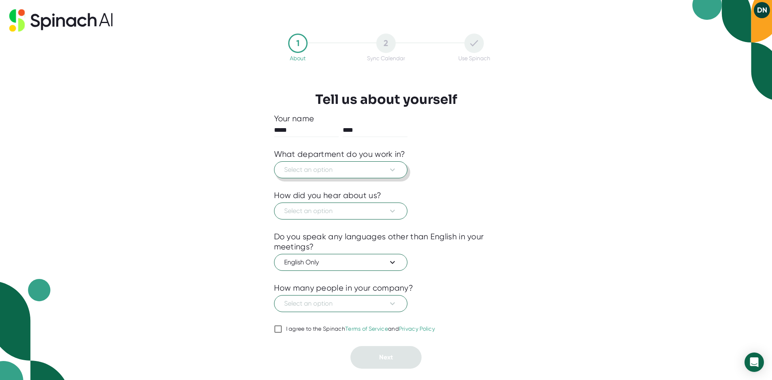
click at [383, 168] on span "Select an option" at bounding box center [340, 170] width 113 height 10
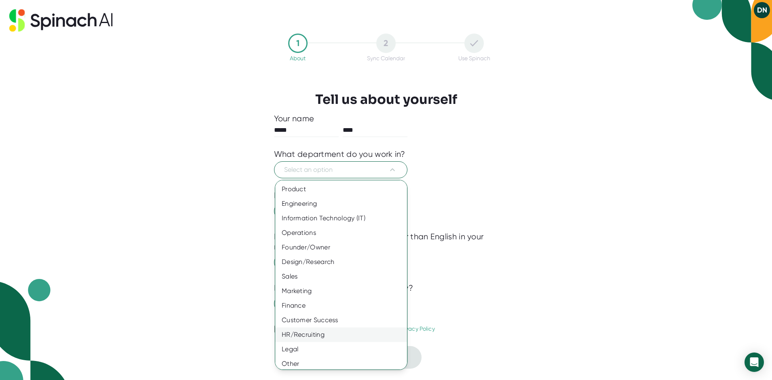
click at [328, 336] on div "HR/Recruiting" at bounding box center [344, 334] width 138 height 15
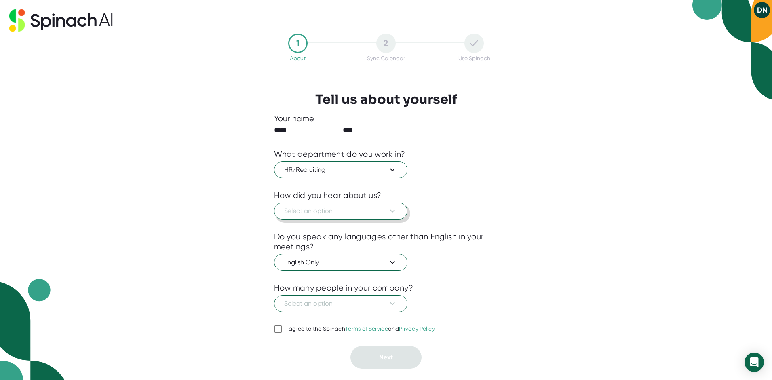
click at [330, 210] on span "Select an option" at bounding box center [340, 211] width 113 height 10
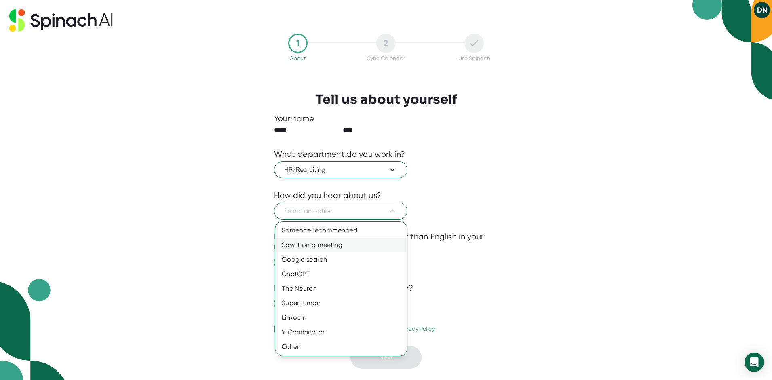
click at [325, 240] on div "Saw it on a meeting" at bounding box center [341, 245] width 132 height 15
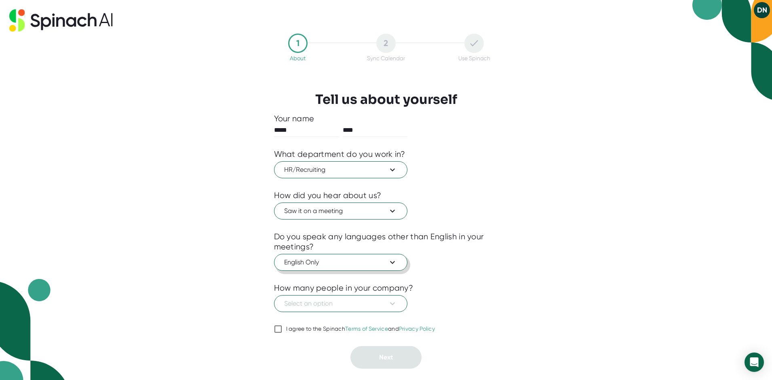
click at [372, 259] on span "English Only" at bounding box center [340, 262] width 113 height 10
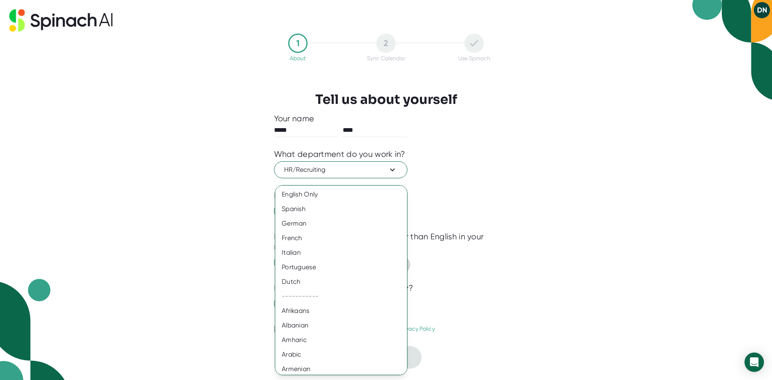
click at [372, 259] on div "Italian" at bounding box center [344, 252] width 138 height 15
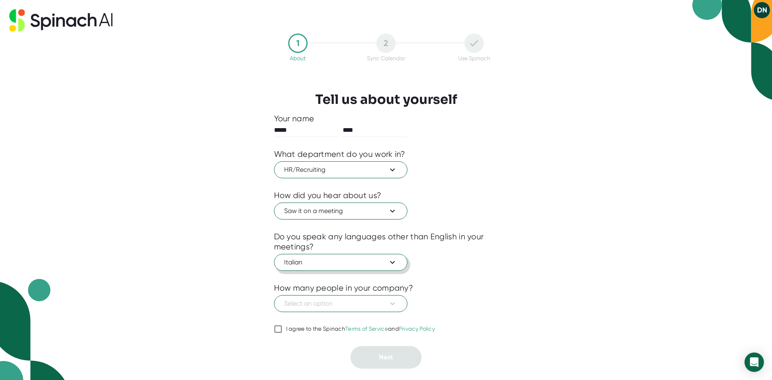
click at [372, 259] on span "Italian" at bounding box center [340, 262] width 113 height 10
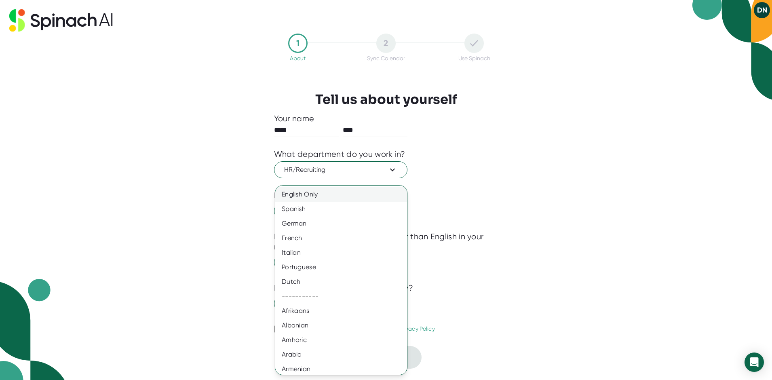
click at [312, 192] on div "English Only" at bounding box center [344, 194] width 138 height 15
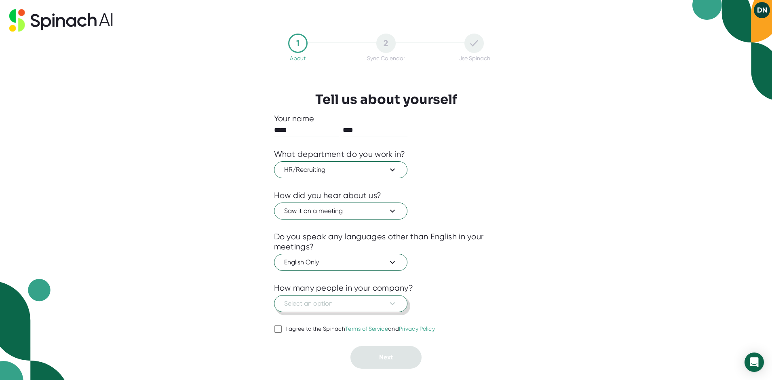
click at [389, 299] on icon at bounding box center [392, 304] width 10 height 10
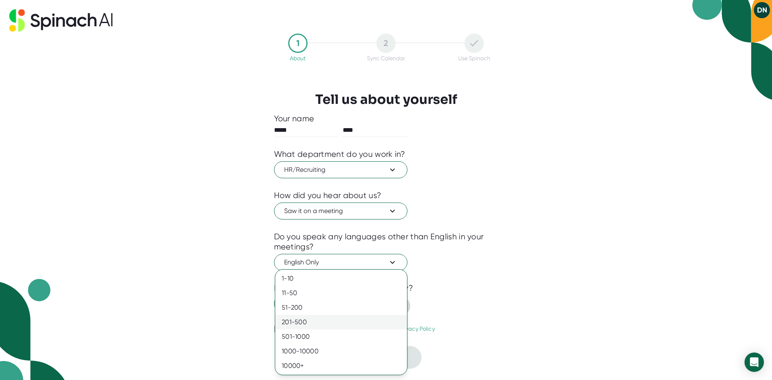
click at [319, 318] on div "201-500" at bounding box center [341, 322] width 132 height 15
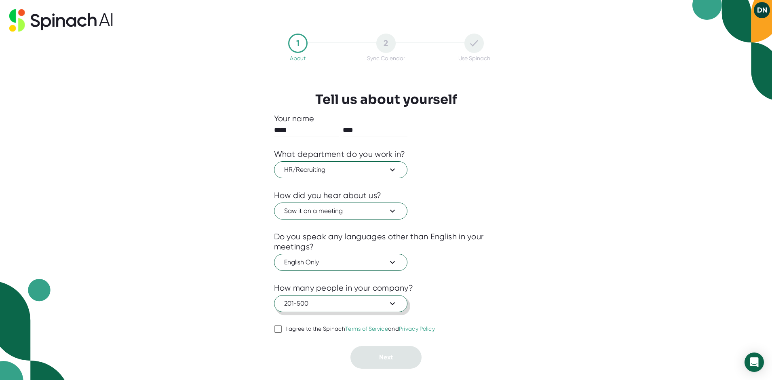
click at [276, 329] on input "I agree to the Spinach Terms of Service and Privacy Policy" at bounding box center [278, 329] width 8 height 10
checkbox input "true"
click at [402, 357] on button "Next" at bounding box center [385, 357] width 71 height 23
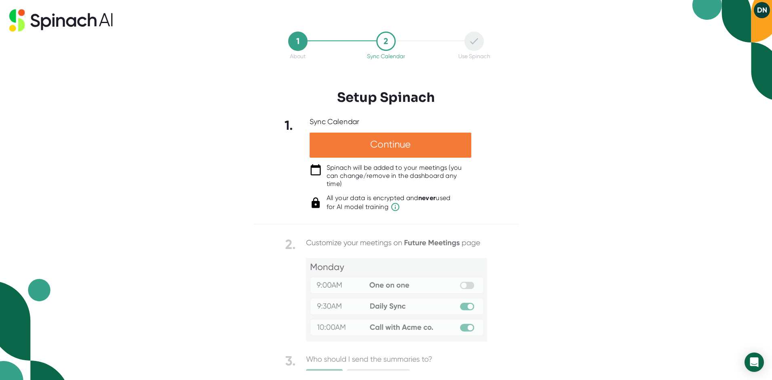
click at [377, 144] on div "Continue" at bounding box center [390, 145] width 162 height 25
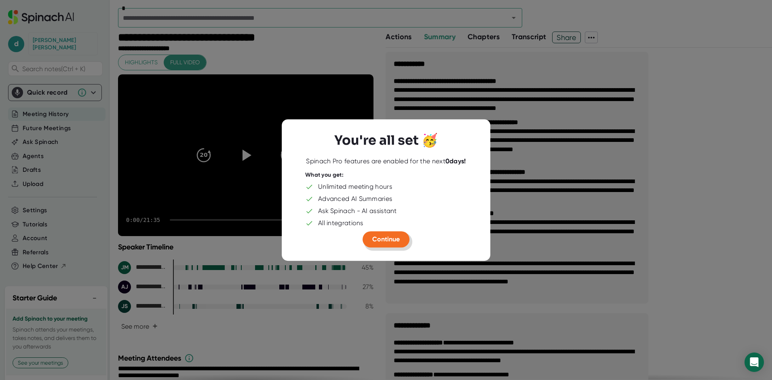
click at [387, 236] on span "Continue" at bounding box center [385, 239] width 27 height 8
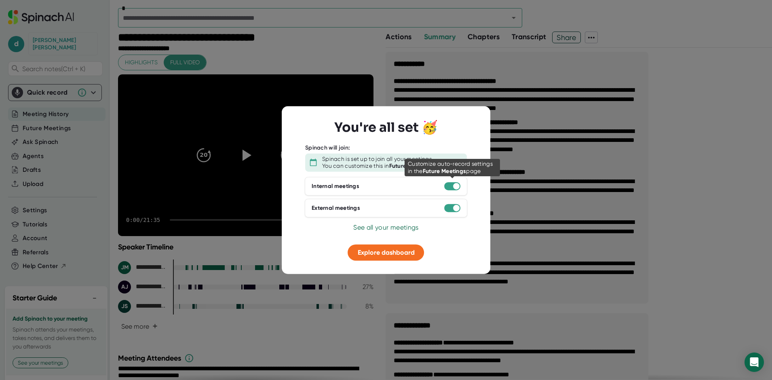
click at [450, 185] on div at bounding box center [452, 186] width 16 height 8
click at [452, 187] on div at bounding box center [452, 186] width 16 height 8
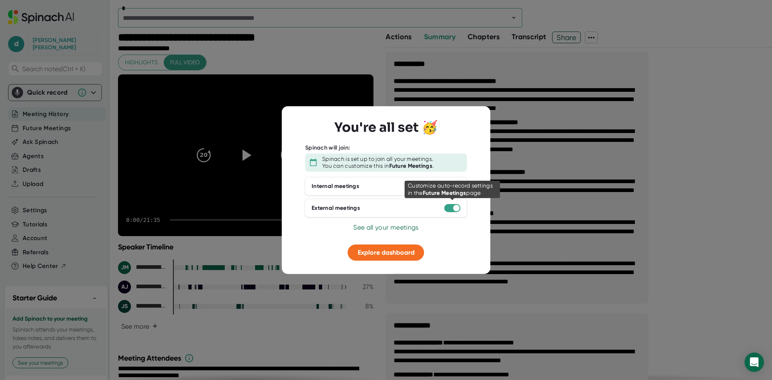
click at [452, 209] on div at bounding box center [452, 208] width 16 height 8
click at [374, 227] on span "See all your meetings" at bounding box center [385, 227] width 65 height 8
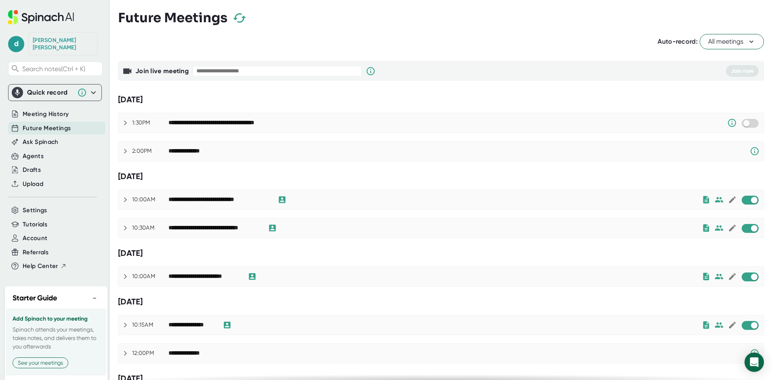
click at [740, 43] on span "All meetings" at bounding box center [731, 42] width 47 height 10
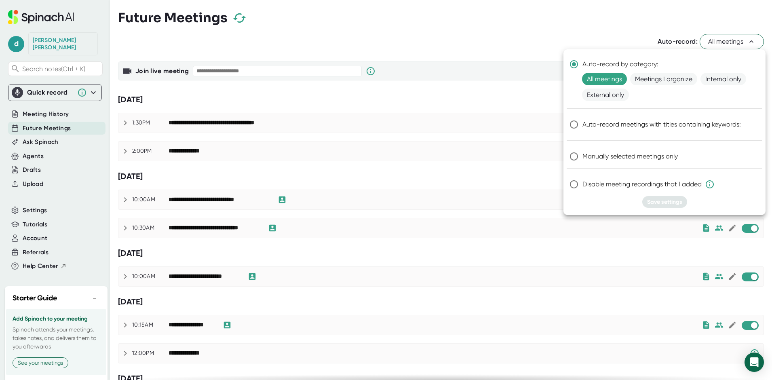
click at [590, 159] on span "Manually selected meetings only" at bounding box center [629, 156] width 95 height 10
click at [582, 159] on input "Manually selected meetings only" at bounding box center [573, 156] width 17 height 17
radio input "true"
click at [671, 198] on span "Save settings" at bounding box center [664, 201] width 35 height 7
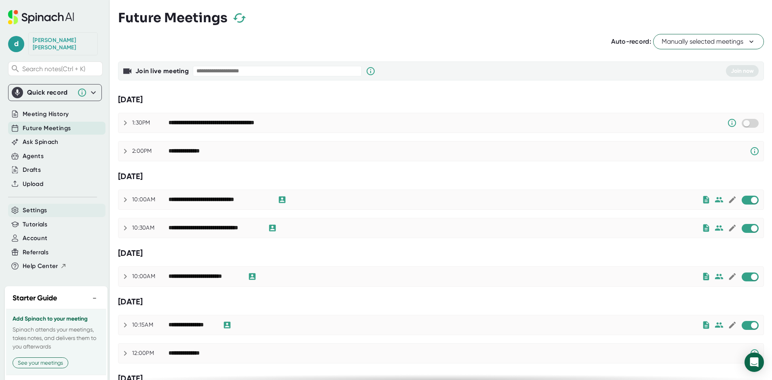
click at [39, 206] on span "Settings" at bounding box center [35, 210] width 25 height 9
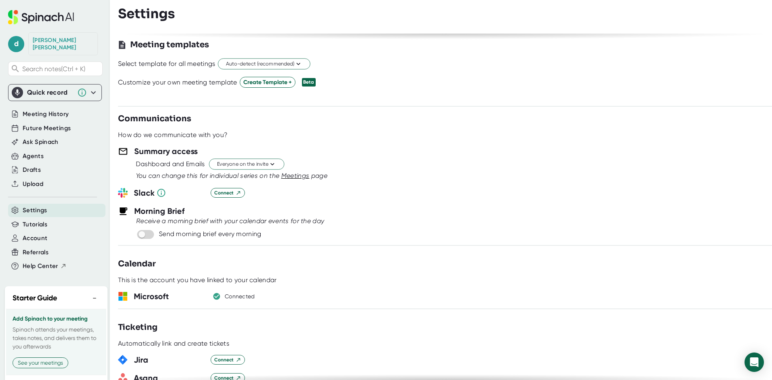
scroll to position [283, 0]
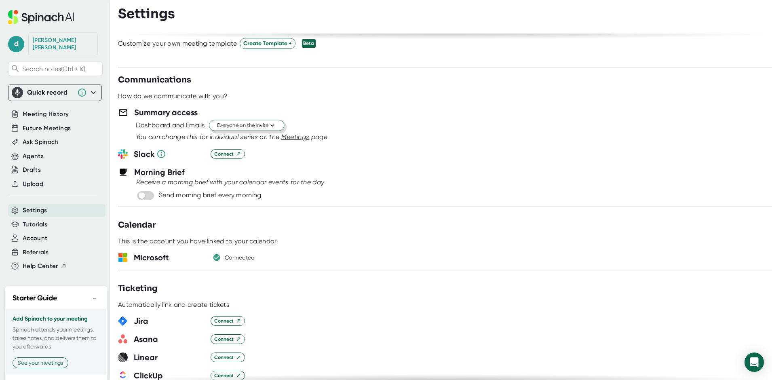
click at [276, 123] on icon at bounding box center [272, 126] width 8 height 8
click at [219, 155] on div "Just the Spinach Host" at bounding box center [237, 156] width 93 height 15
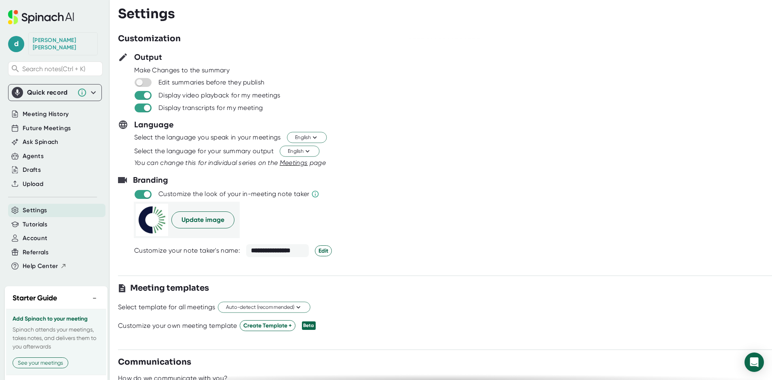
scroll to position [0, 0]
click at [38, 109] on span "Meeting History" at bounding box center [46, 113] width 46 height 9
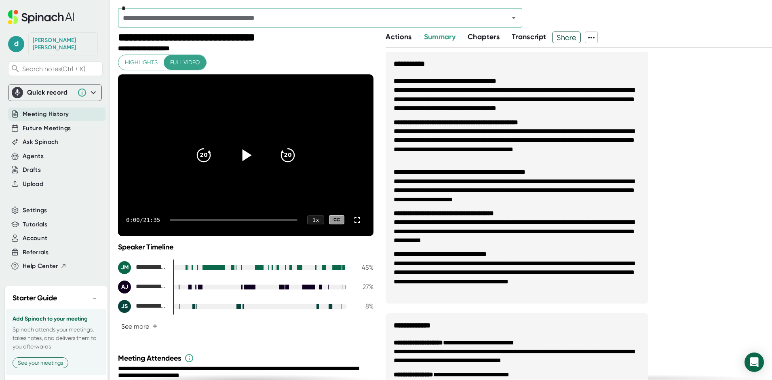
click at [244, 149] on icon at bounding box center [246, 155] width 20 height 20
click at [191, 220] on div at bounding box center [234, 220] width 128 height 2
click at [214, 220] on div at bounding box center [234, 220] width 128 height 2
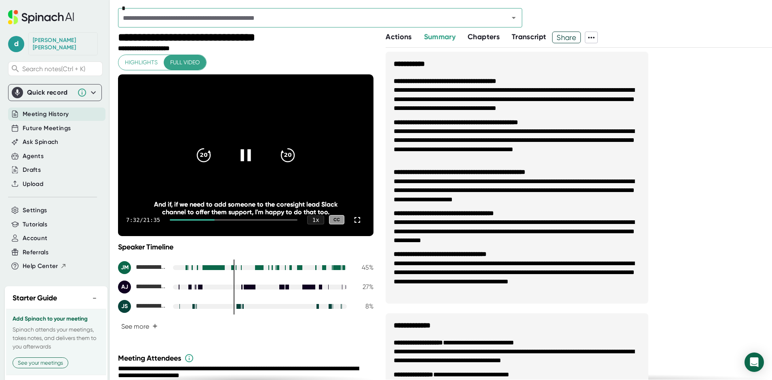
click at [254, 219] on div at bounding box center [234, 220] width 128 height 2
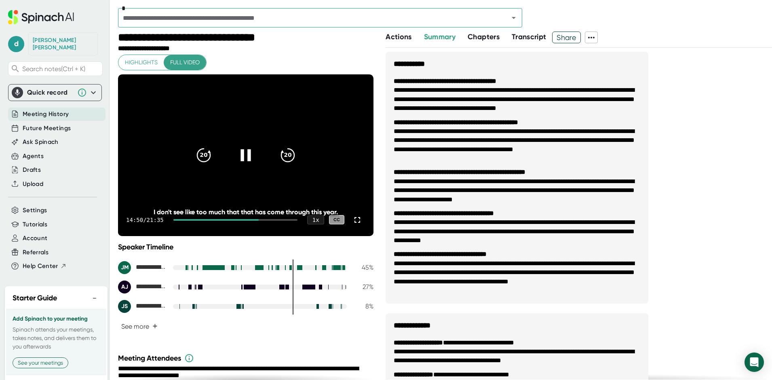
click at [246, 156] on icon at bounding box center [245, 155] width 10 height 12
click at [42, 124] on span "Future Meetings" at bounding box center [47, 128] width 48 height 9
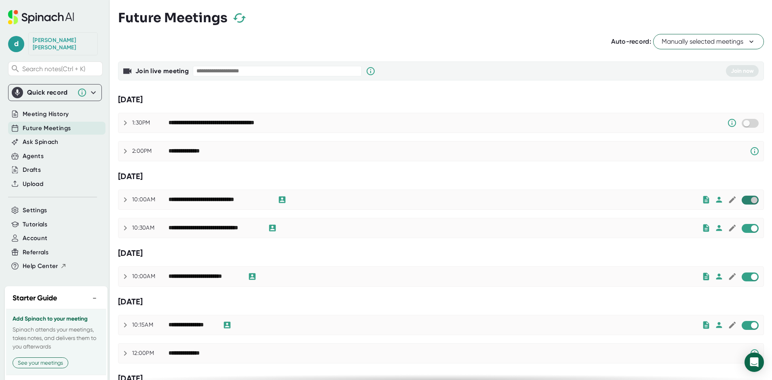
click at [742, 202] on input "checkbox" at bounding box center [753, 199] width 23 height 7
checkbox input "true"
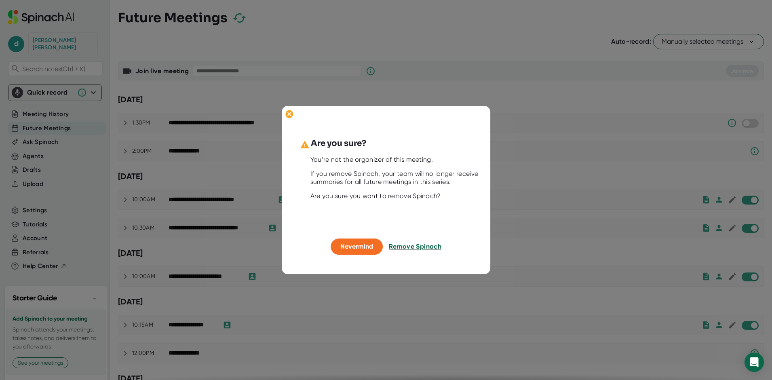
click at [416, 244] on span "Remove Spinach" at bounding box center [415, 246] width 53 height 8
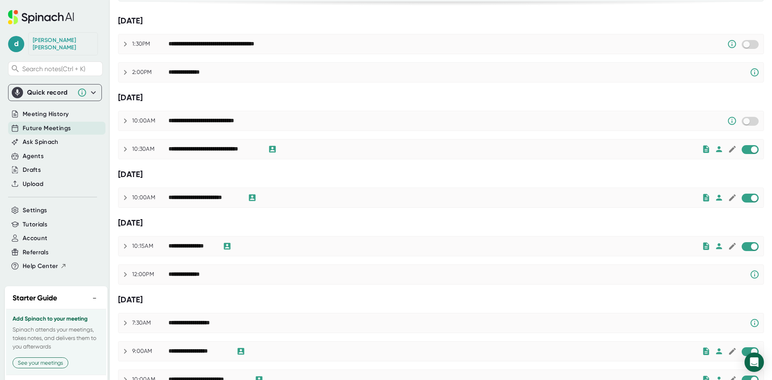
scroll to position [121, 0]
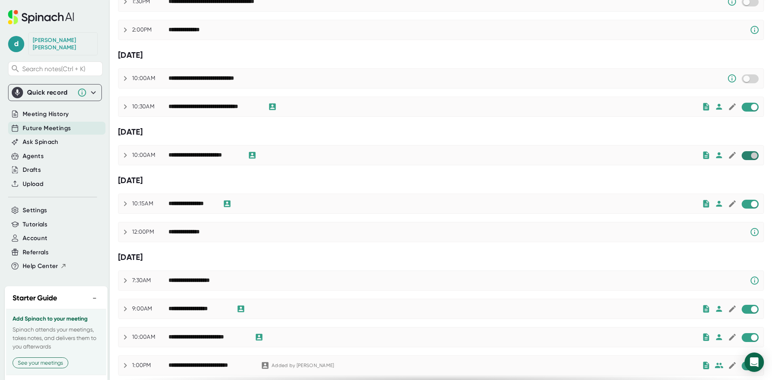
click at [743, 156] on input "checkbox" at bounding box center [753, 155] width 23 height 7
checkbox input "true"
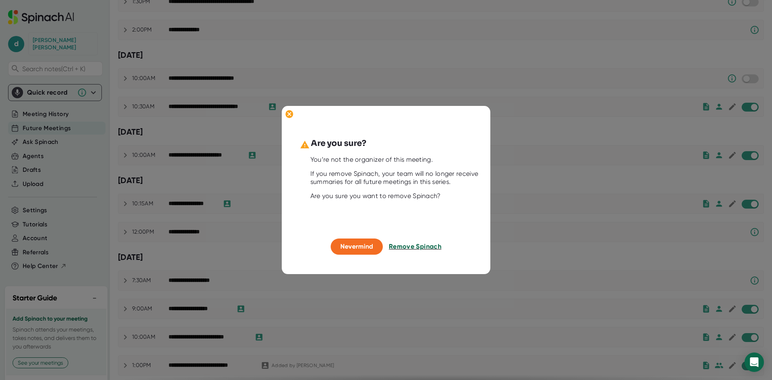
click at [412, 244] on span "Remove Spinach" at bounding box center [415, 246] width 53 height 8
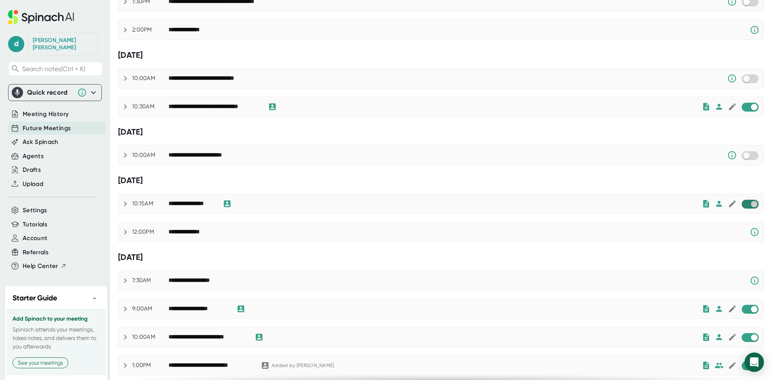
click at [742, 204] on input "checkbox" at bounding box center [753, 203] width 23 height 7
checkbox input "true"
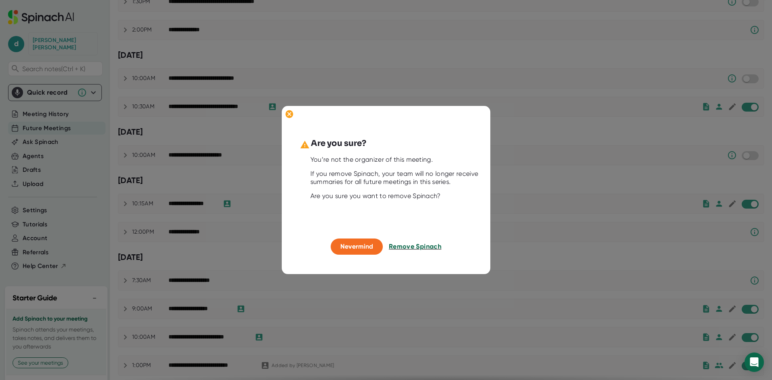
click at [423, 246] on span "Remove Spinach" at bounding box center [415, 246] width 53 height 8
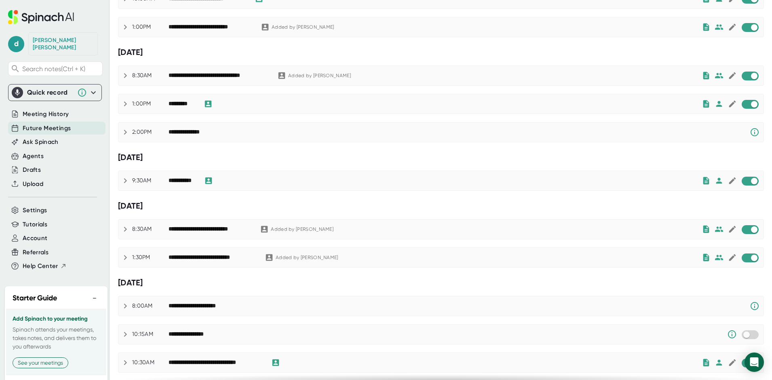
scroll to position [482, 0]
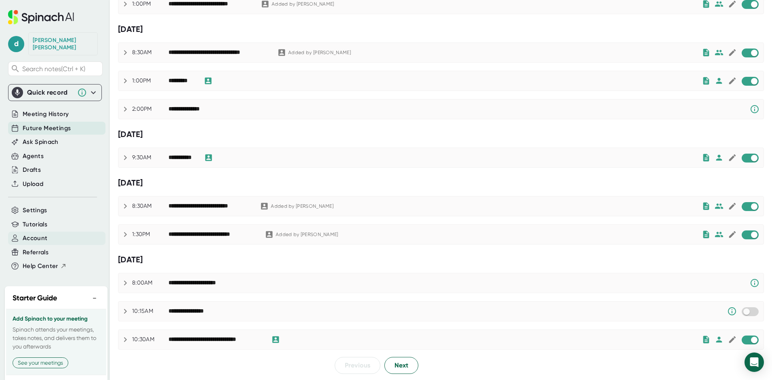
click at [32, 231] on div "Account" at bounding box center [56, 237] width 97 height 13
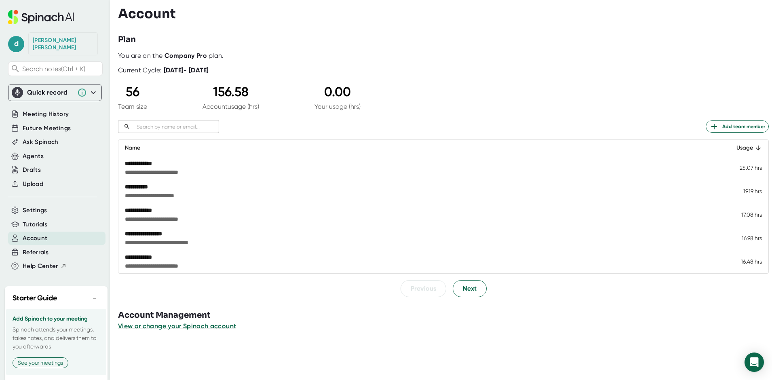
click at [545, 78] on div "**********" at bounding box center [443, 174] width 650 height 245
click at [44, 206] on span "Settings" at bounding box center [35, 210] width 25 height 9
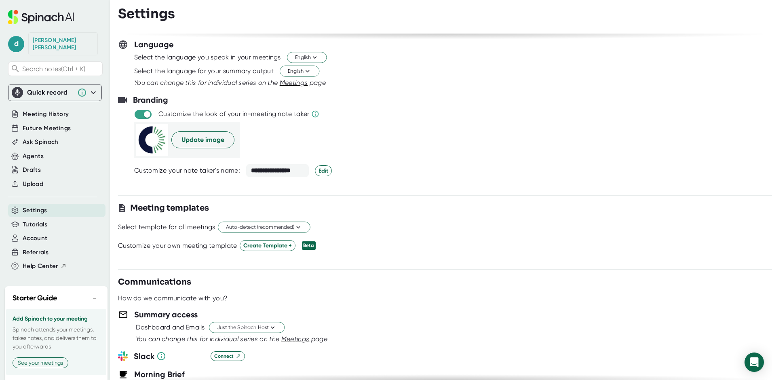
scroll to position [162, 0]
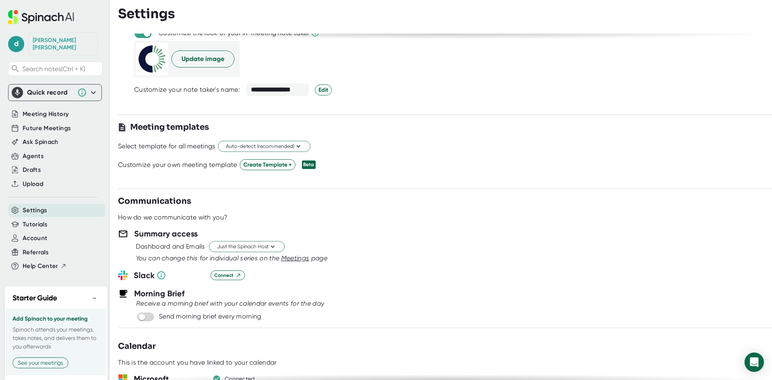
click at [299, 256] on span "Meetings" at bounding box center [295, 258] width 28 height 8
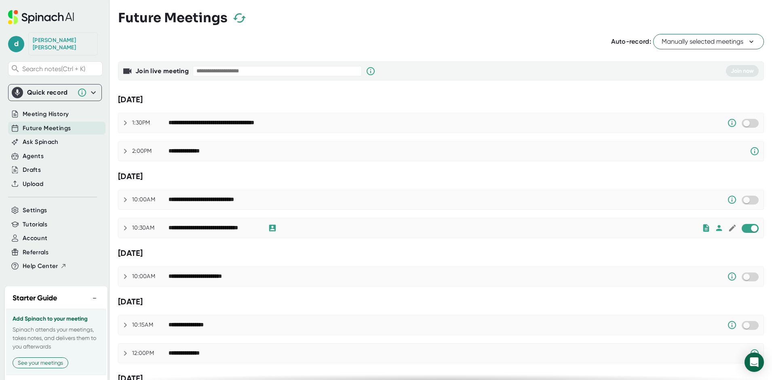
click at [127, 227] on icon at bounding box center [125, 228] width 10 height 10
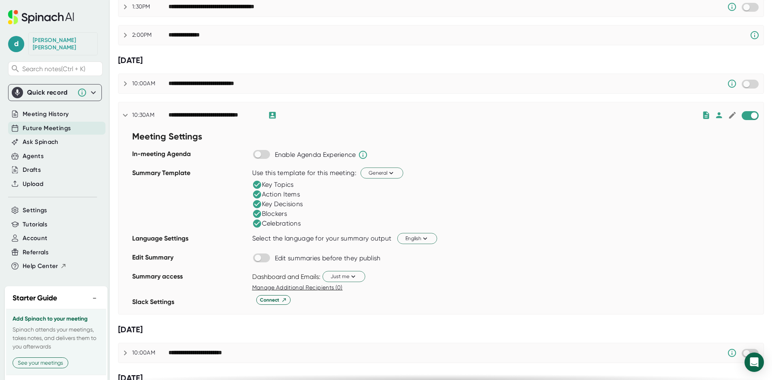
scroll to position [121, 0]
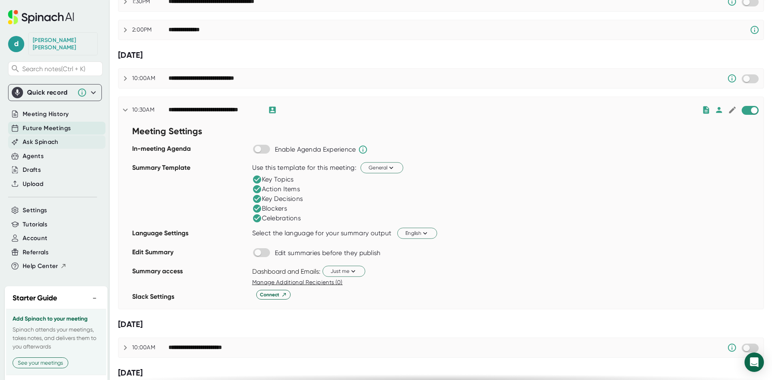
click at [46, 137] on span "Ask Spinach" at bounding box center [41, 141] width 36 height 9
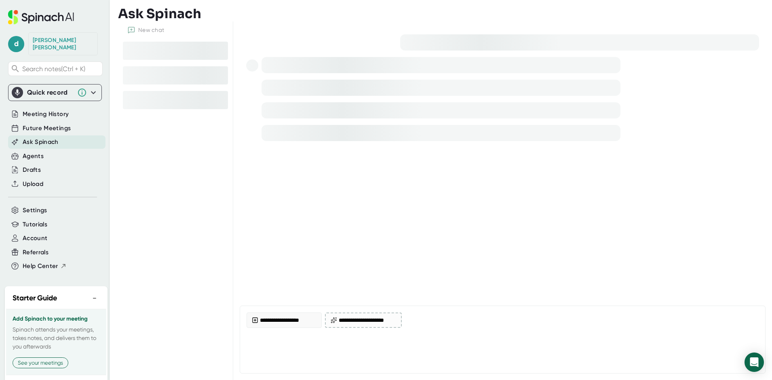
type textarea "x"
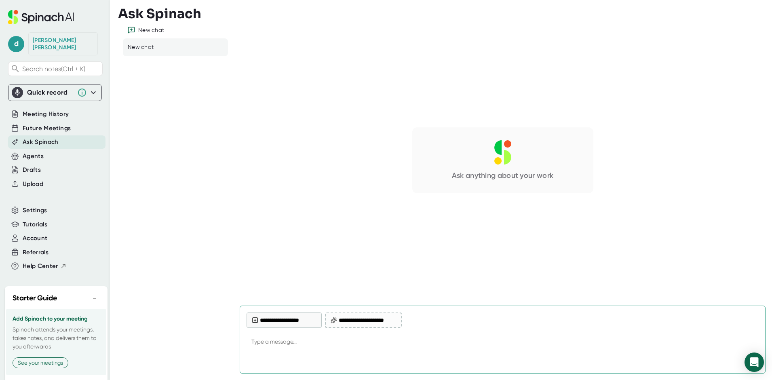
type textarea "h"
type textarea "x"
type textarea "ho"
type textarea "x"
type textarea "how"
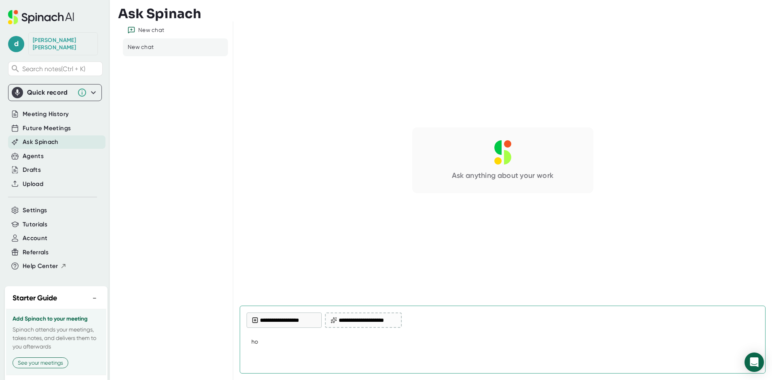
type textarea "x"
type textarea "how"
type textarea "x"
type textarea "how t"
type textarea "x"
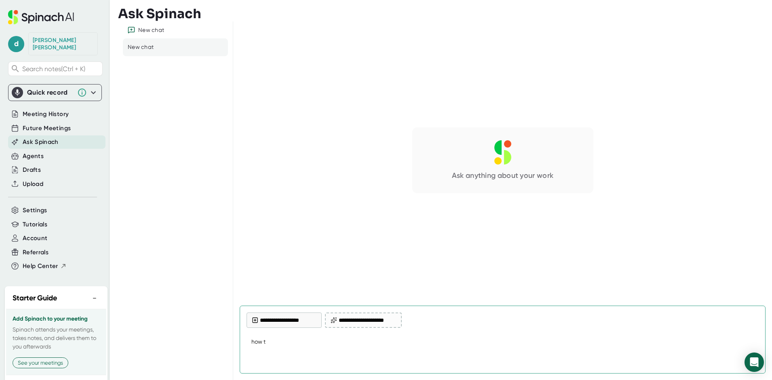
type textarea "how to"
type textarea "x"
type textarea "how to"
type textarea "x"
type textarea "how to I"
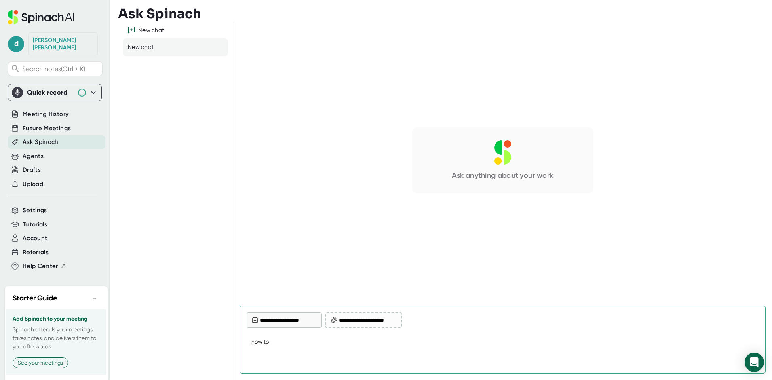
type textarea "x"
type textarea "how to I"
type textarea "x"
type textarea "how to I t"
type textarea "x"
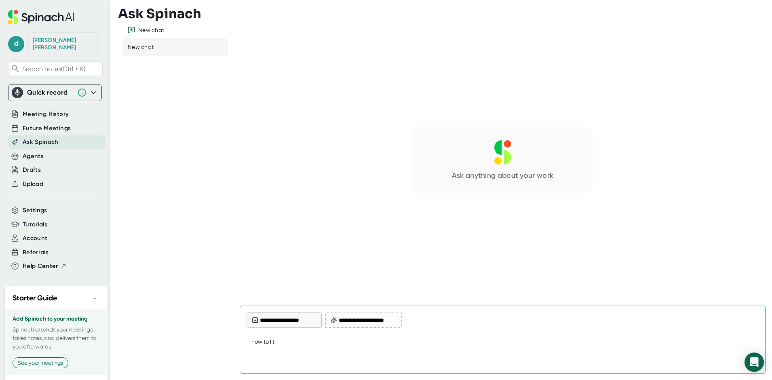
type textarea "how to I tu"
type textarea "x"
type textarea "how to I tur"
type textarea "x"
type textarea "how to I turn"
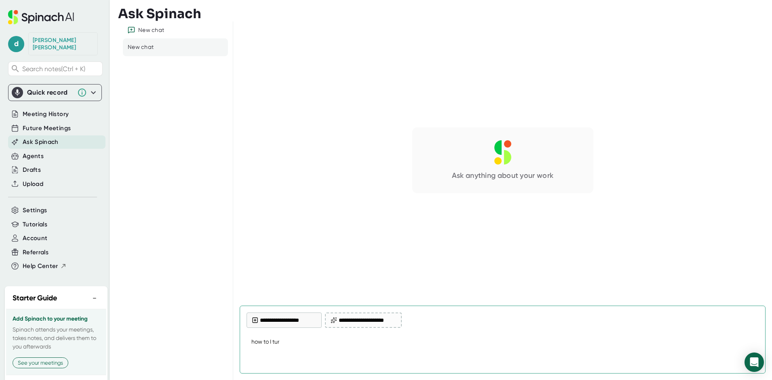
type textarea "x"
type textarea "how to I turn"
type textarea "x"
type textarea "how to I turn o"
type textarea "x"
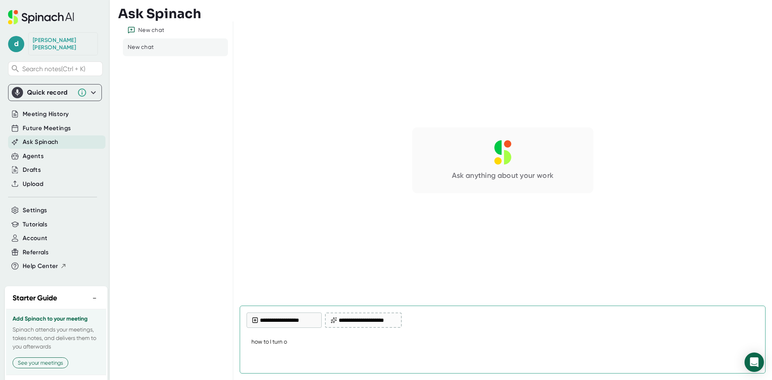
type textarea "how to I turn of"
type textarea "x"
type textarea "how to I turn off"
type textarea "x"
type textarea "how to I turn off"
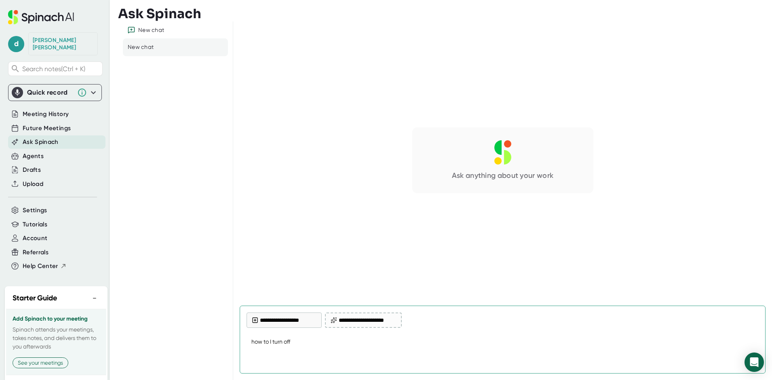
type textarea "x"
type textarea "how to I turn off f"
type textarea "x"
type textarea "how to I turn off fo"
type textarea "x"
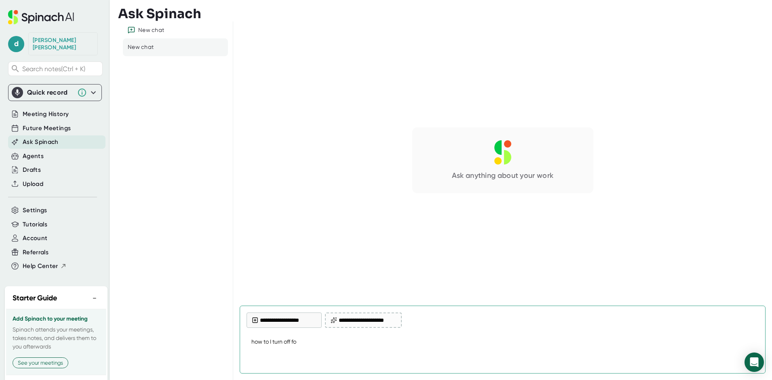
type textarea "how to I turn off for"
type textarea "x"
type textarea "how to I turn off for"
type textarea "x"
type textarea "how to I turn off for a"
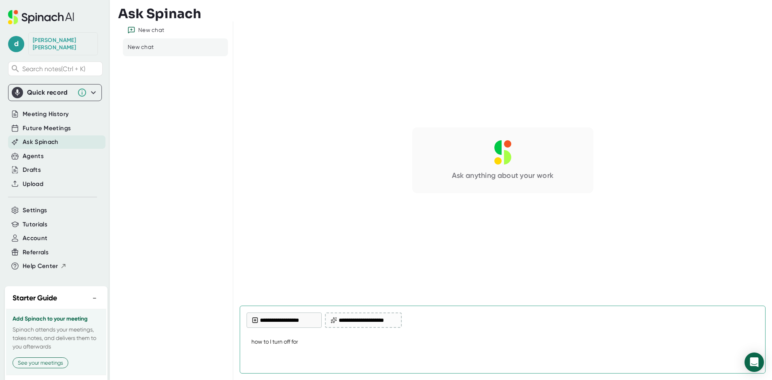
type textarea "x"
type textarea "how to I turn off for al"
type textarea "x"
type textarea "how to I turn off for all"
type textarea "x"
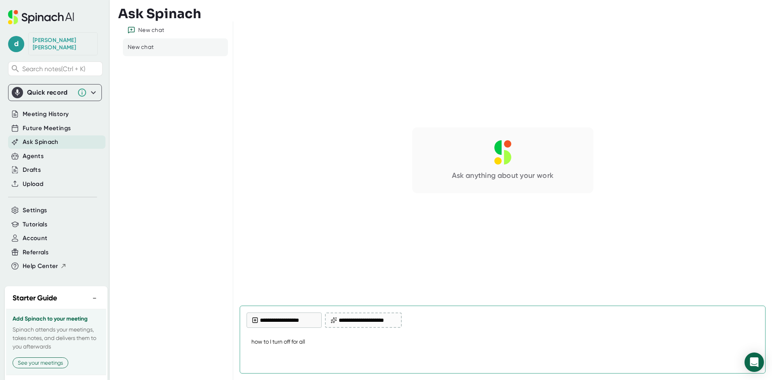
type textarea "how to I turn off for all"
type textarea "x"
type textarea "how to I turn off for all m"
type textarea "x"
type textarea "how to I turn off for all me"
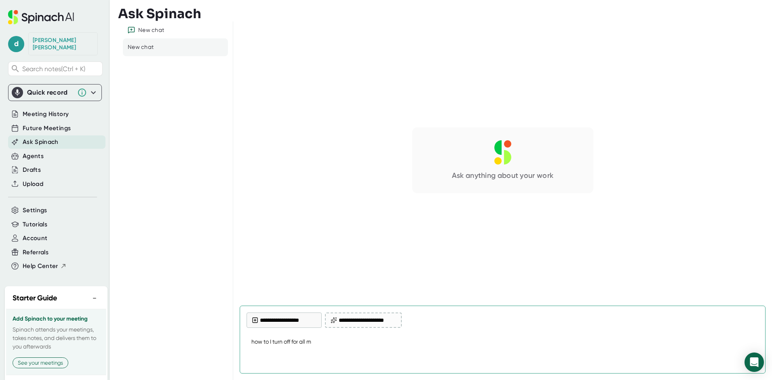
type textarea "x"
type textarea "how to I turn off for all mee"
type textarea "x"
type textarea "how to I turn off for all meet"
type textarea "x"
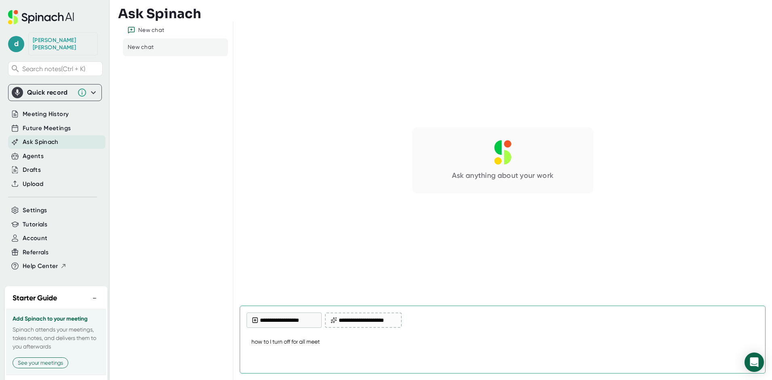
type textarea "how to I turn off for all meeti"
type textarea "x"
type textarea "how to I turn off for all meetin"
type textarea "x"
type textarea "how to I turn off for all meeting"
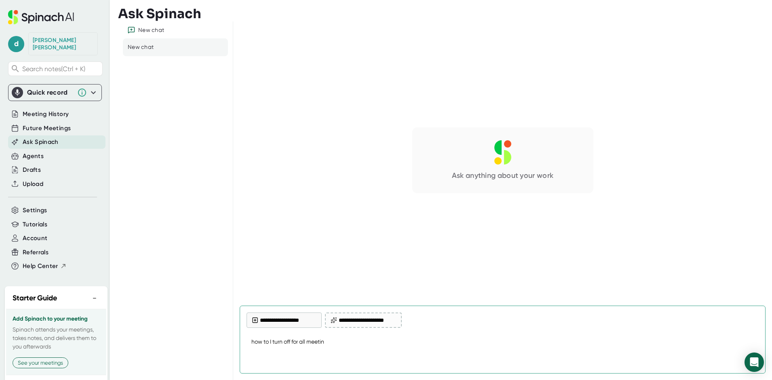
type textarea "x"
type textarea "how to I turn off for all meetings"
type textarea "x"
type textarea "how to I turn off for all meetings?"
type textarea "x"
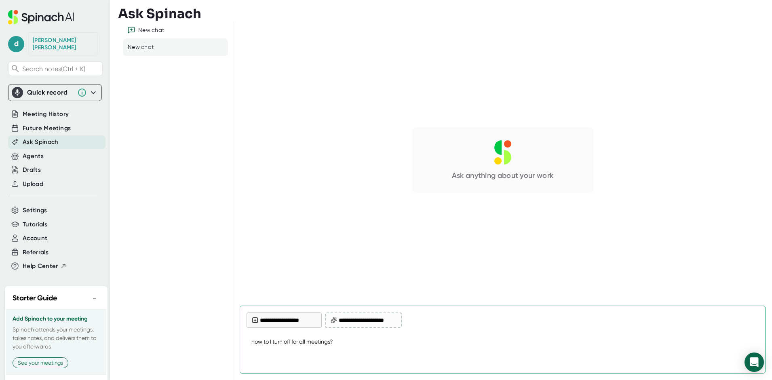
type textarea "how to I turn off for all meetings?"
type textarea "x"
type textarea "how to I turn off for all meetings?"
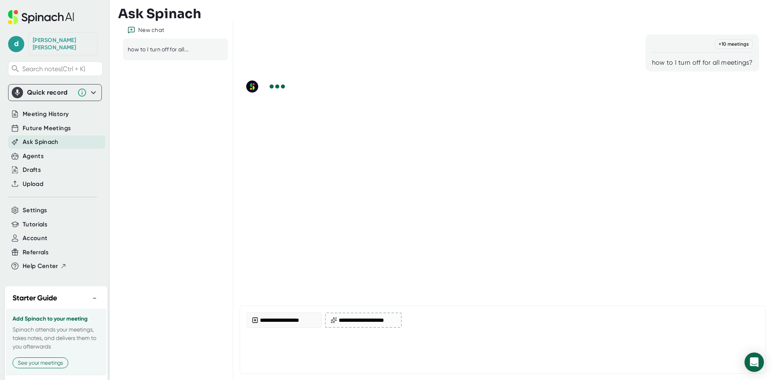
type textarea "x"
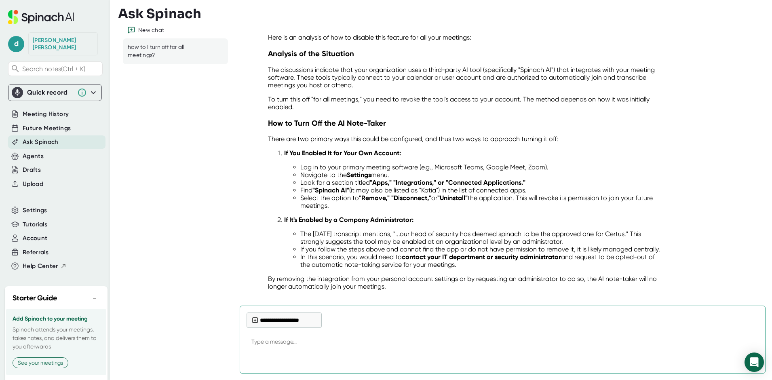
scroll to position [121, 0]
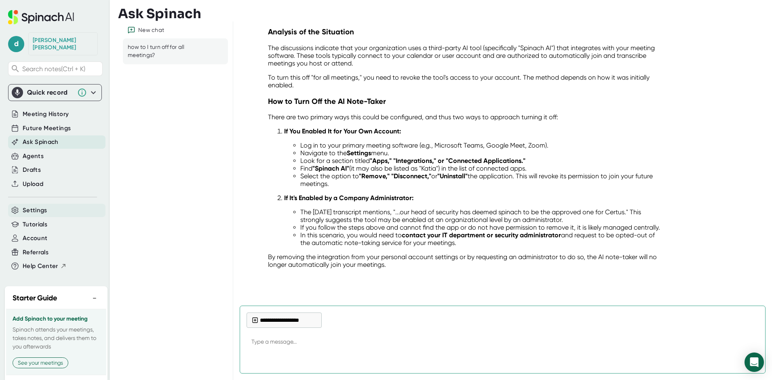
click at [33, 206] on span "Settings" at bounding box center [35, 210] width 25 height 9
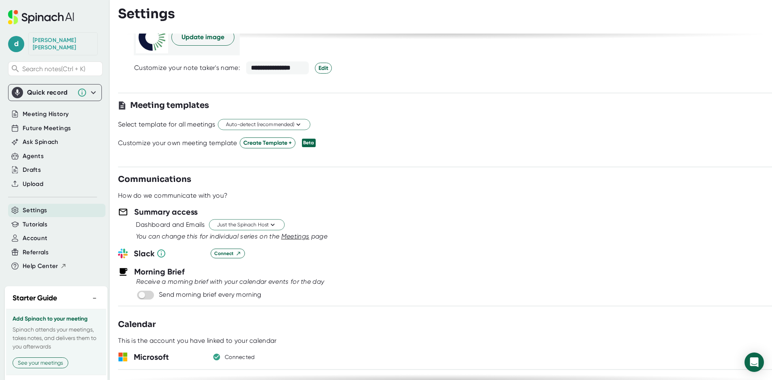
scroll to position [319, 0]
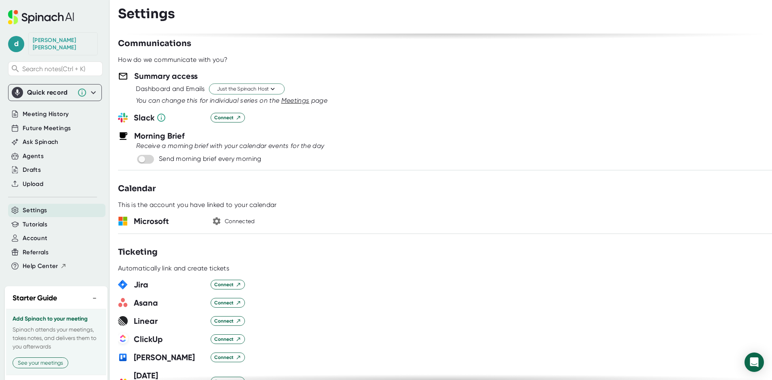
click at [219, 220] on icon "button" at bounding box center [217, 221] width 8 height 8
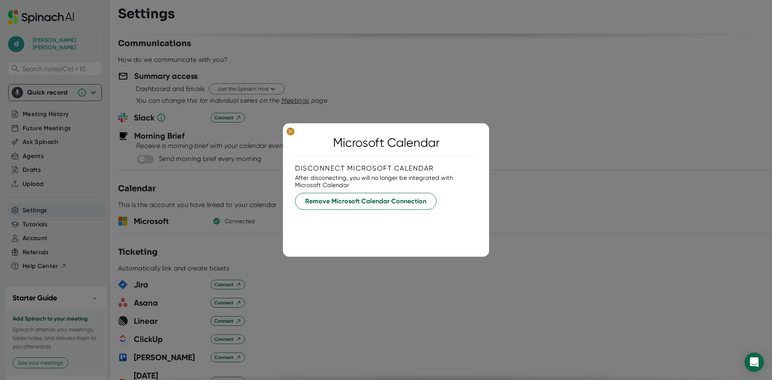
click at [291, 131] on ellipse at bounding box center [290, 131] width 8 height 8
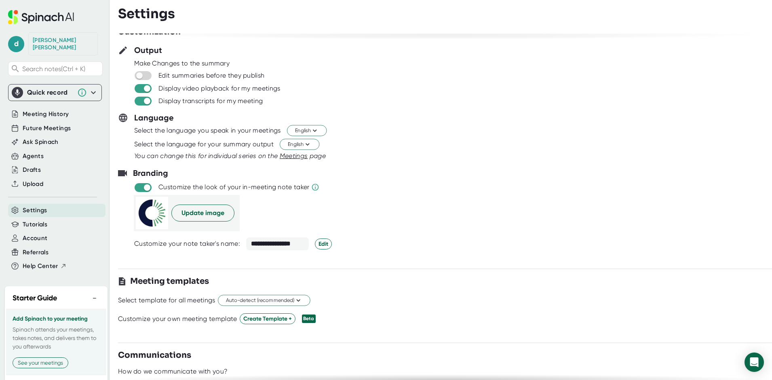
scroll to position [0, 0]
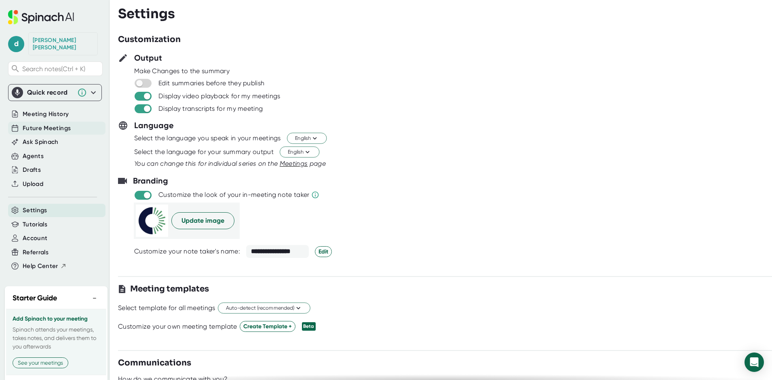
click at [36, 124] on span "Future Meetings" at bounding box center [47, 128] width 48 height 9
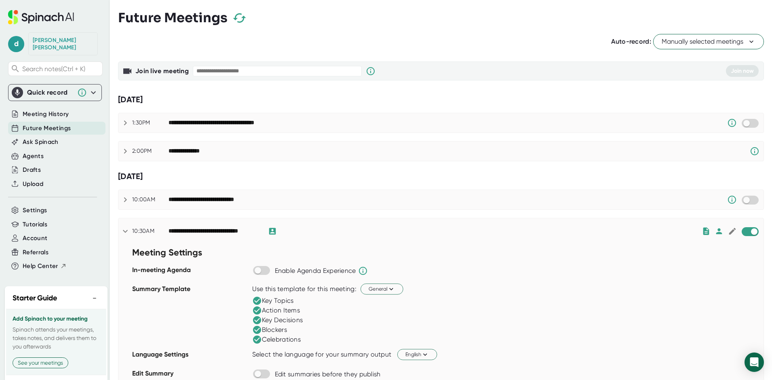
click at [747, 42] on icon at bounding box center [751, 42] width 8 height 8
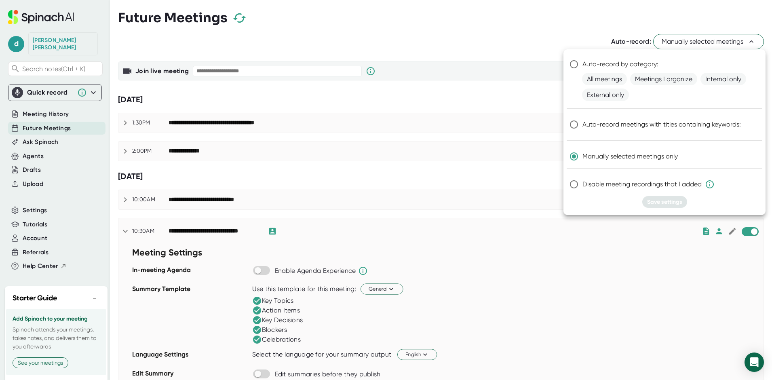
click at [579, 26] on div at bounding box center [386, 190] width 772 height 380
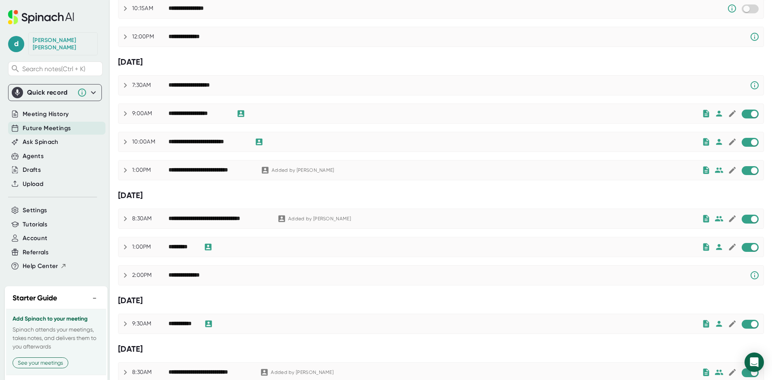
scroll to position [525, 0]
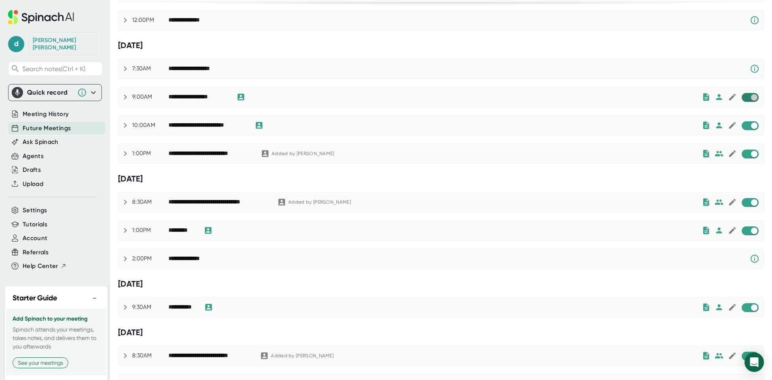
click at [742, 98] on input "checkbox" at bounding box center [753, 97] width 23 height 7
checkbox input "true"
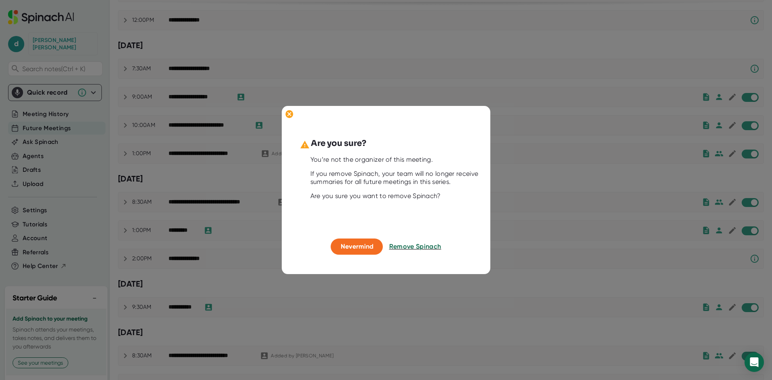
click at [421, 241] on button "Remove Spinach" at bounding box center [415, 246] width 52 height 16
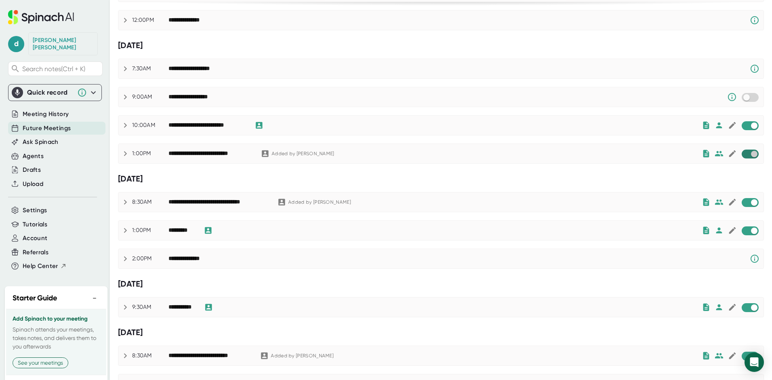
click at [744, 155] on input "checkbox" at bounding box center [753, 153] width 23 height 7
checkbox input "true"
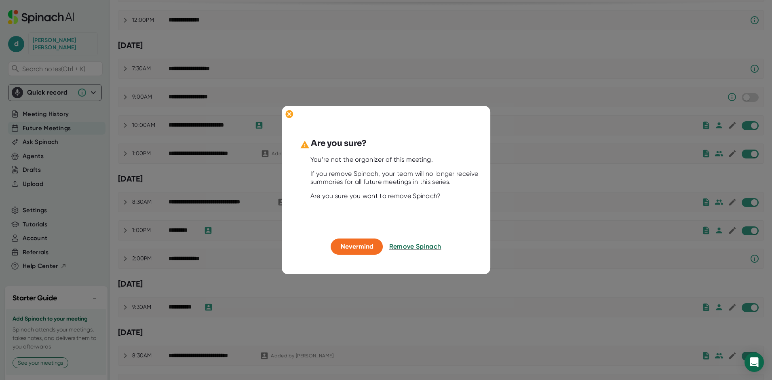
click at [413, 241] on button "Remove Spinach" at bounding box center [415, 246] width 52 height 16
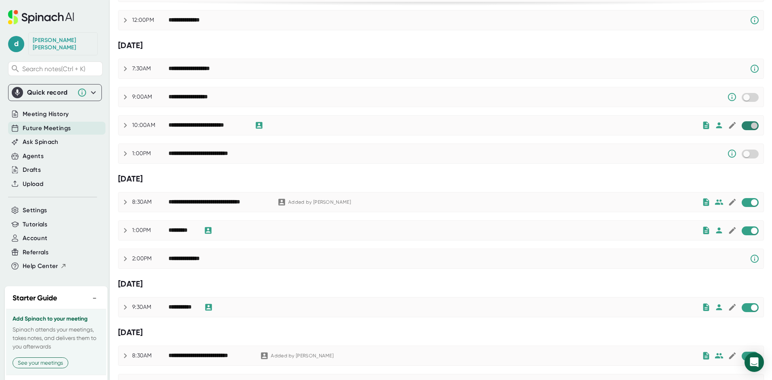
click at [742, 126] on input "checkbox" at bounding box center [753, 125] width 23 height 7
checkbox input "true"
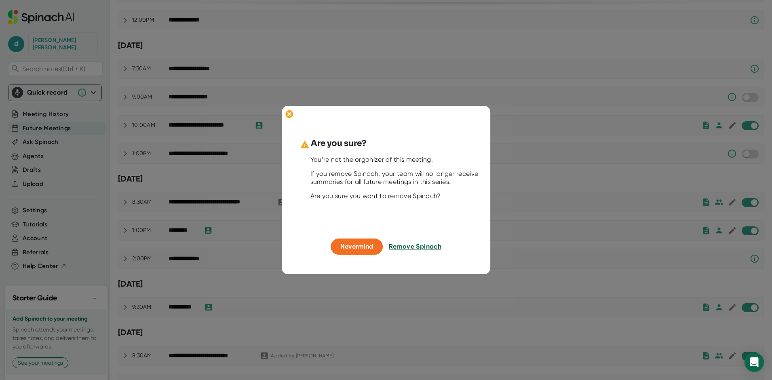
click at [409, 247] on span "Remove Spinach" at bounding box center [415, 246] width 53 height 8
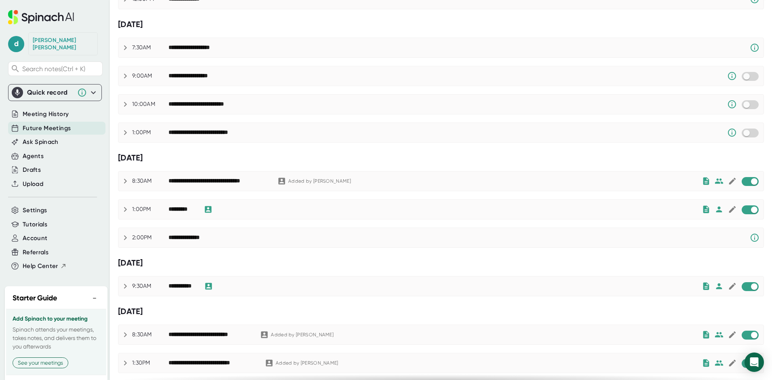
scroll to position [566, 0]
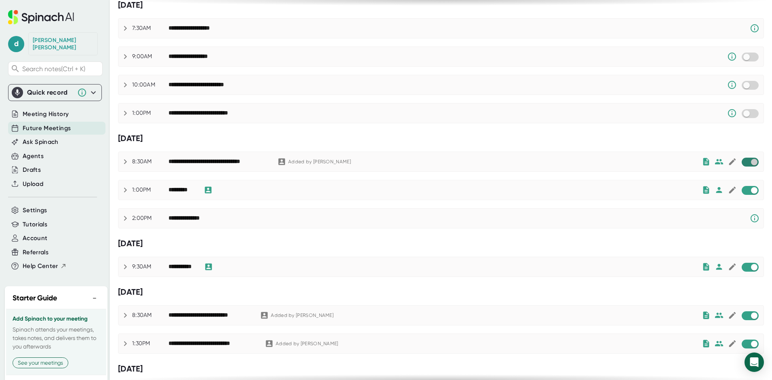
click at [742, 163] on input "checkbox" at bounding box center [753, 161] width 23 height 7
checkbox input "true"
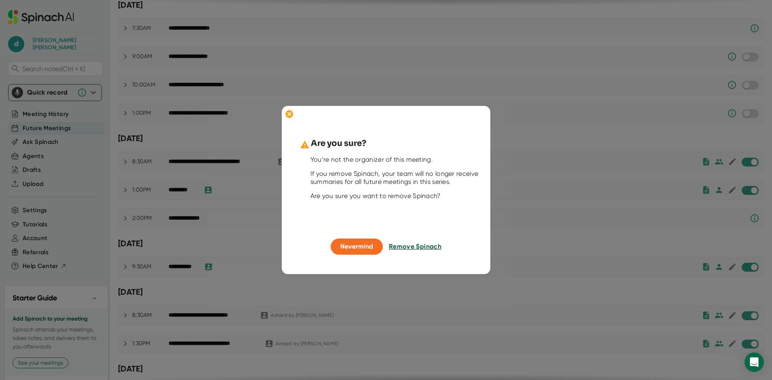
click at [431, 246] on span "Remove Spinach" at bounding box center [415, 246] width 53 height 8
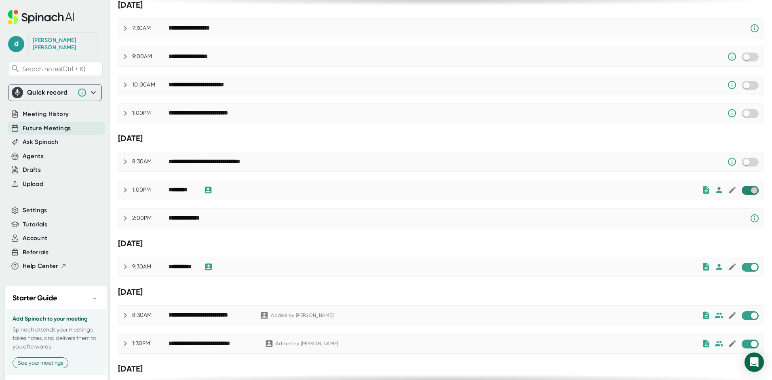
click at [742, 191] on input "checkbox" at bounding box center [753, 190] width 23 height 7
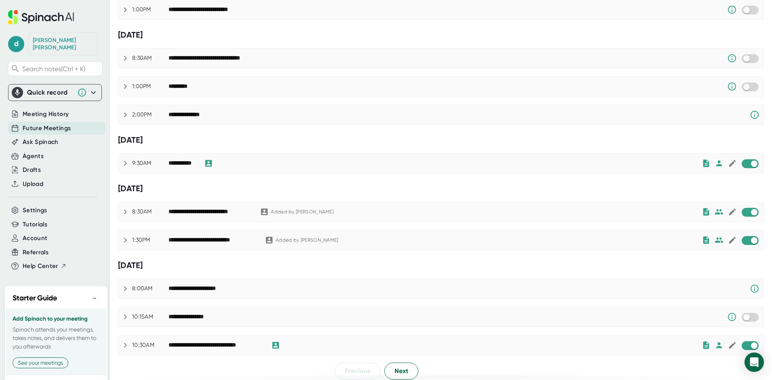
scroll to position [675, 0]
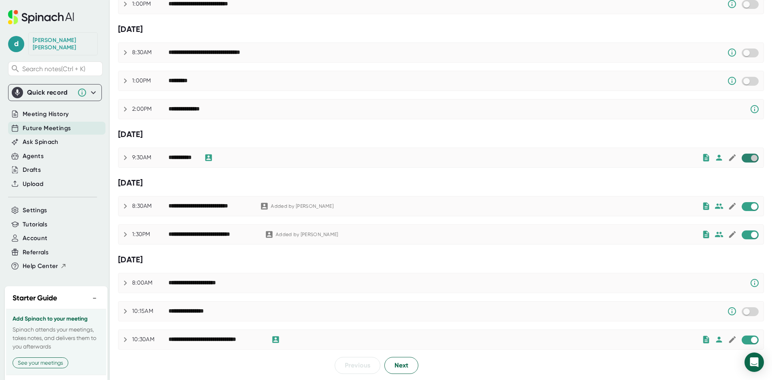
click at [743, 159] on input "checkbox" at bounding box center [753, 157] width 23 height 7
click at [742, 206] on input "checkbox" at bounding box center [753, 206] width 23 height 7
checkbox input "true"
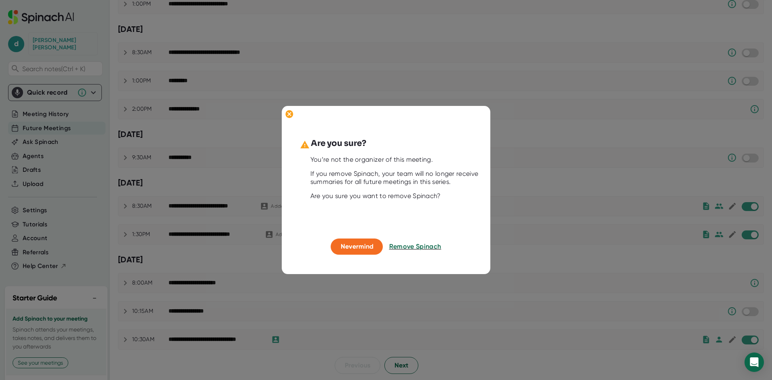
click at [416, 250] on button "Remove Spinach" at bounding box center [415, 246] width 52 height 16
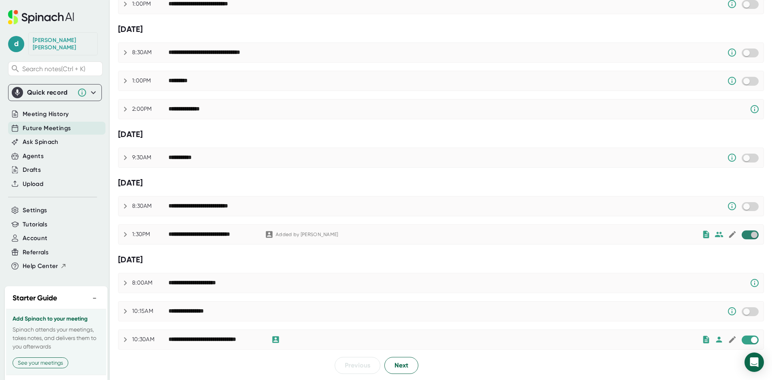
click at [743, 234] on input "checkbox" at bounding box center [753, 234] width 23 height 7
checkbox input "true"
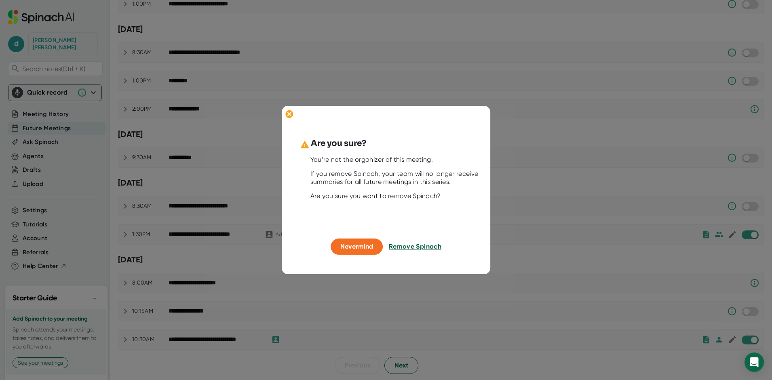
click at [422, 248] on span "Remove Spinach" at bounding box center [415, 246] width 53 height 8
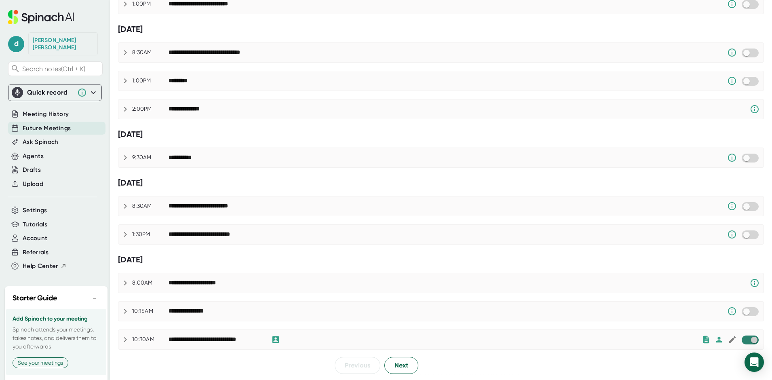
click at [743, 343] on input "checkbox" at bounding box center [753, 339] width 23 height 7
checkbox input "true"
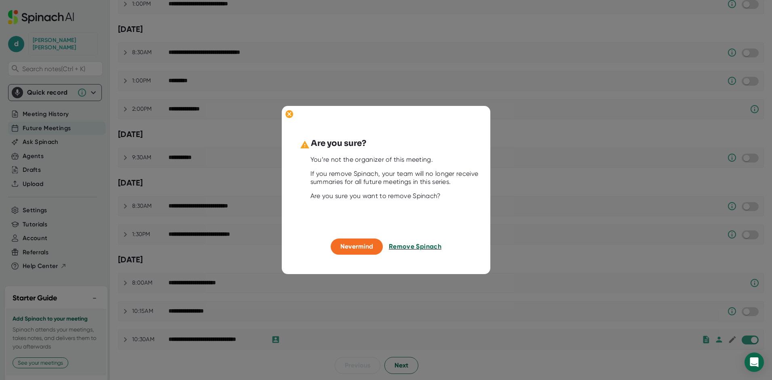
click at [417, 246] on span "Remove Spinach" at bounding box center [415, 246] width 53 height 8
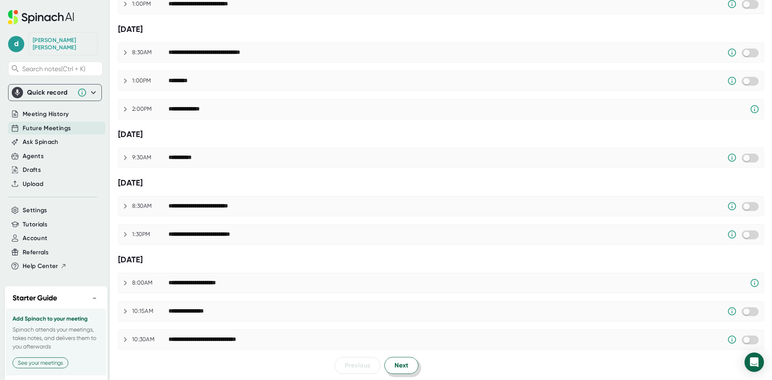
click at [399, 363] on span "Next" at bounding box center [401, 365] width 14 height 10
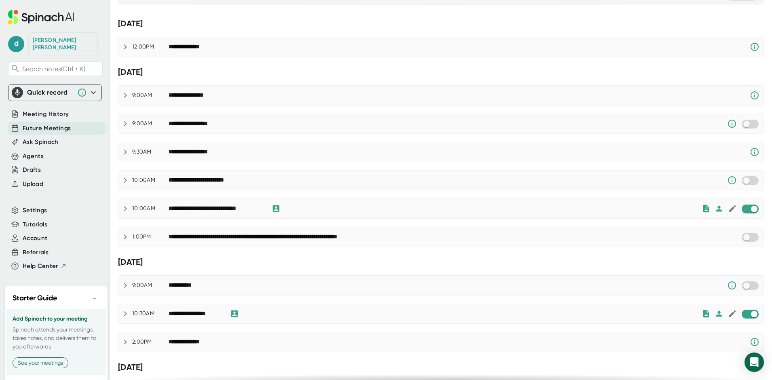
scroll to position [121, 0]
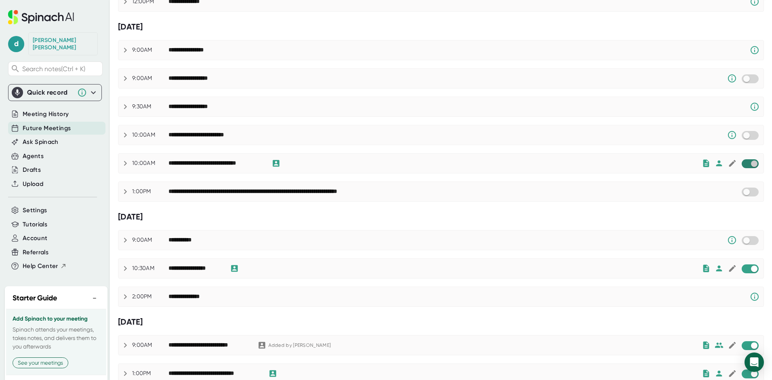
click at [742, 164] on input "checkbox" at bounding box center [753, 163] width 23 height 7
checkbox input "true"
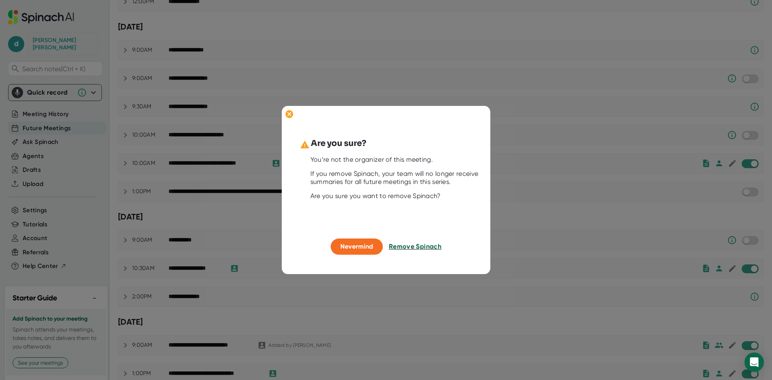
click at [419, 246] on span "Remove Spinach" at bounding box center [415, 246] width 53 height 8
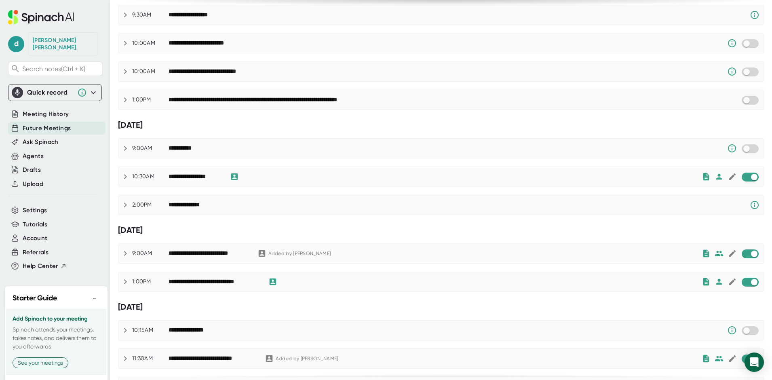
scroll to position [242, 0]
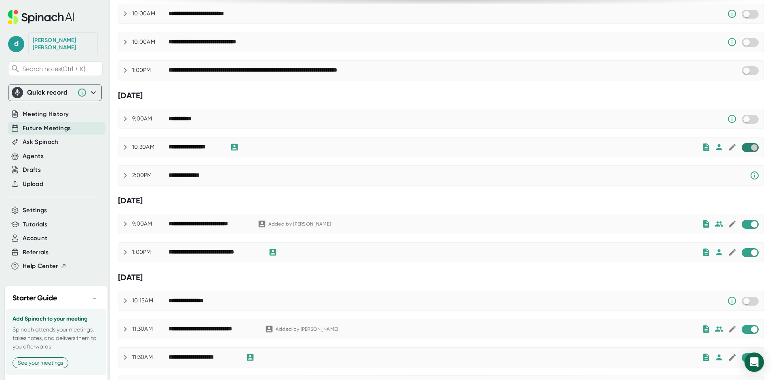
click at [742, 148] on input "checkbox" at bounding box center [753, 147] width 23 height 7
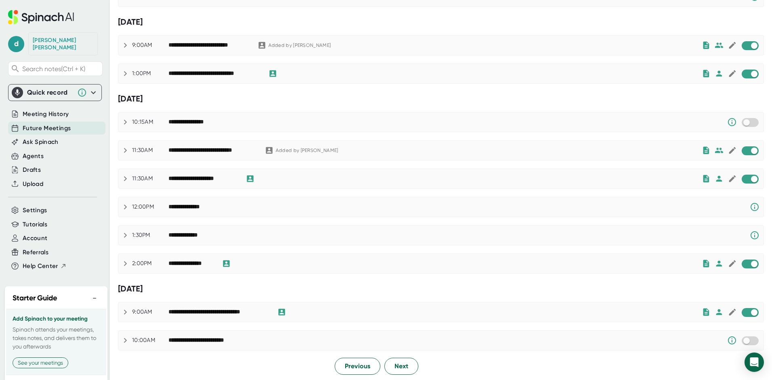
scroll to position [422, 0]
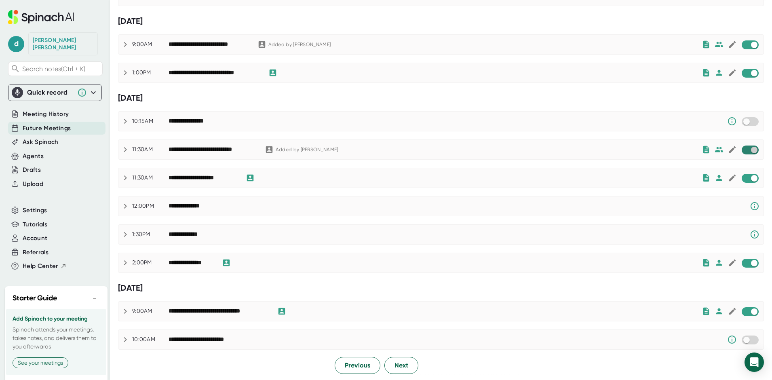
click at [742, 153] on input "checkbox" at bounding box center [753, 149] width 23 height 7
checkbox input "true"
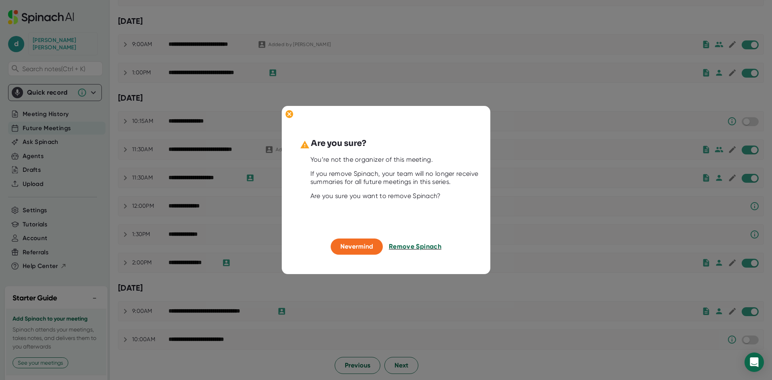
click at [427, 243] on span "Remove Spinach" at bounding box center [415, 246] width 53 height 8
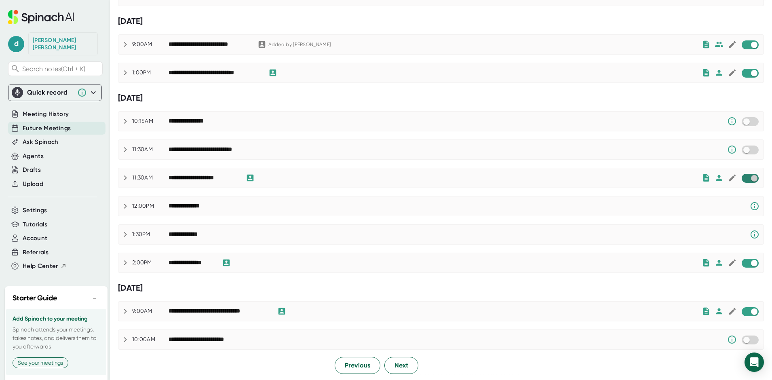
click at [742, 180] on input "checkbox" at bounding box center [753, 178] width 23 height 7
checkbox input "true"
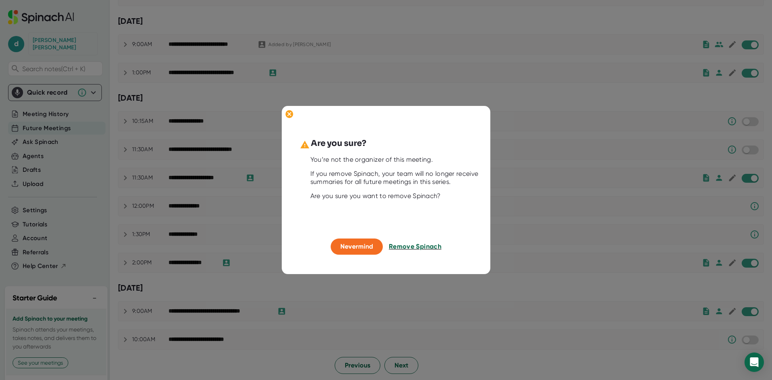
click at [414, 249] on span "Remove Spinach" at bounding box center [415, 246] width 53 height 8
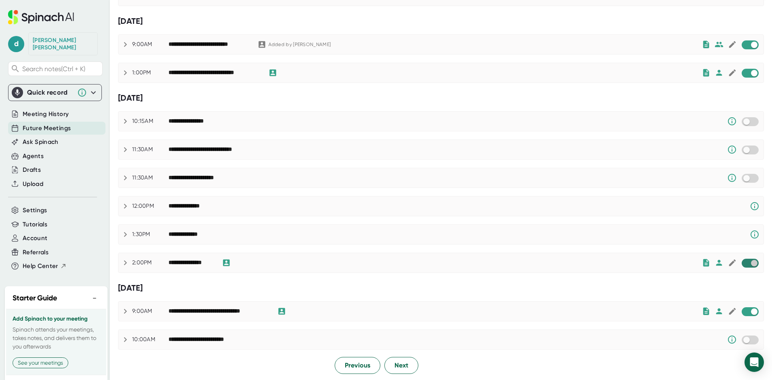
click at [742, 265] on input "checkbox" at bounding box center [753, 262] width 23 height 7
checkbox input "true"
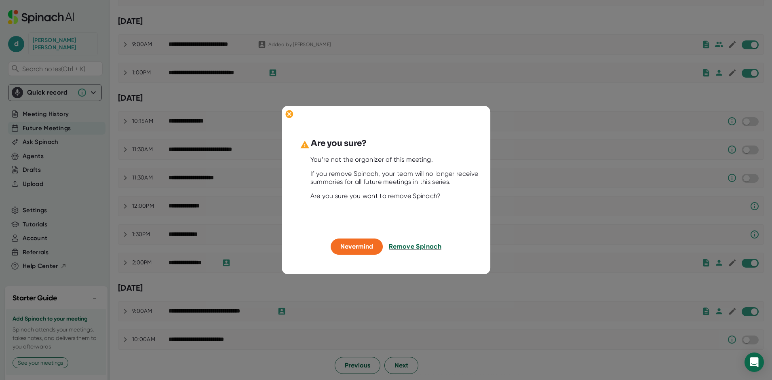
click at [419, 248] on span "Remove Spinach" at bounding box center [415, 246] width 53 height 8
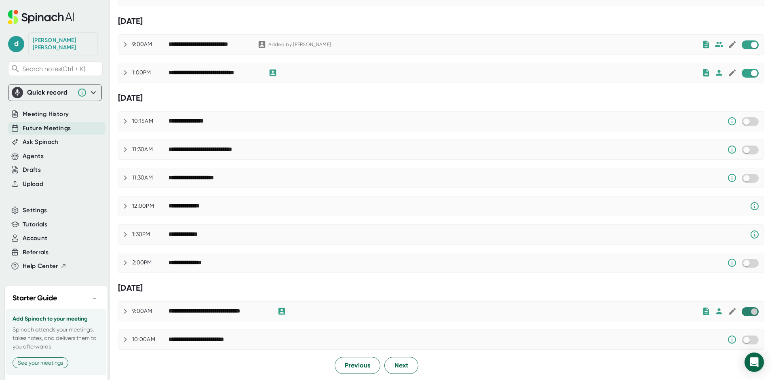
click at [742, 313] on input "checkbox" at bounding box center [753, 311] width 23 height 7
checkbox input "true"
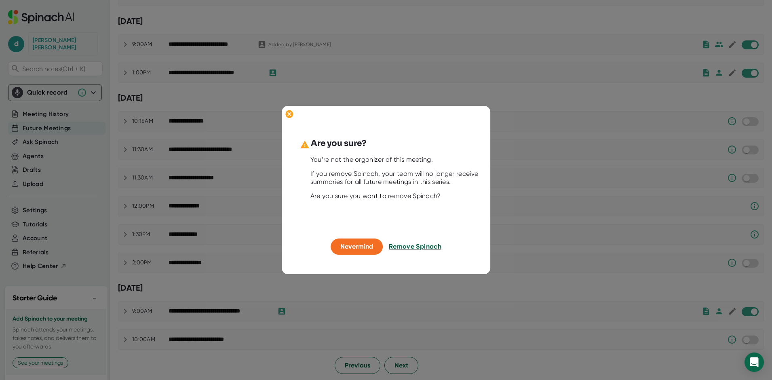
click at [411, 248] on span "Remove Spinach" at bounding box center [415, 246] width 53 height 8
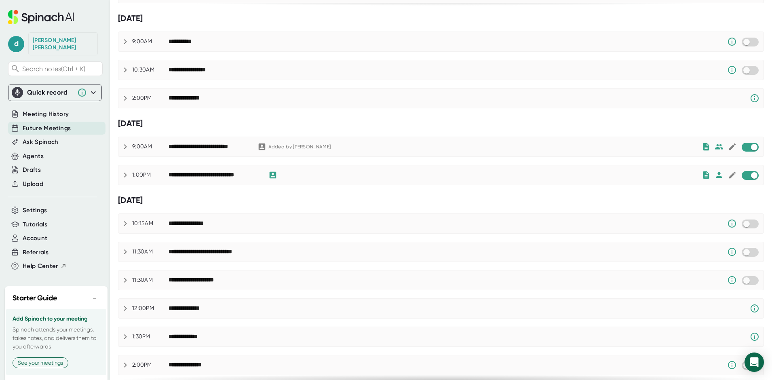
scroll to position [301, 0]
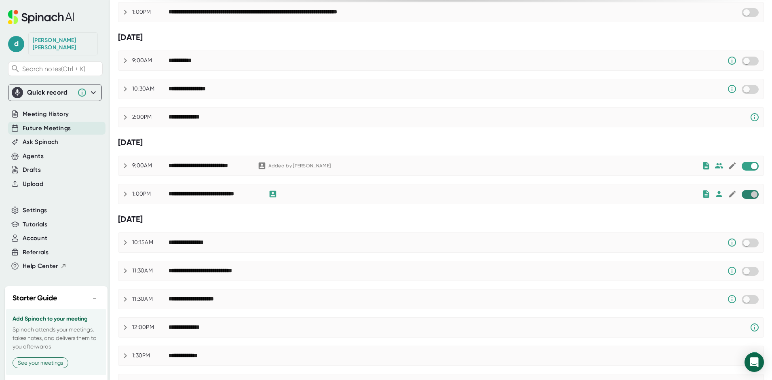
click at [743, 198] on input "checkbox" at bounding box center [753, 194] width 23 height 7
checkbox input "true"
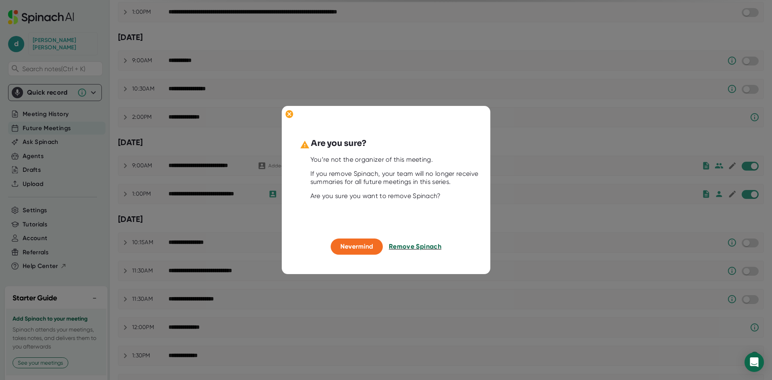
click at [408, 246] on span "Remove Spinach" at bounding box center [415, 246] width 53 height 8
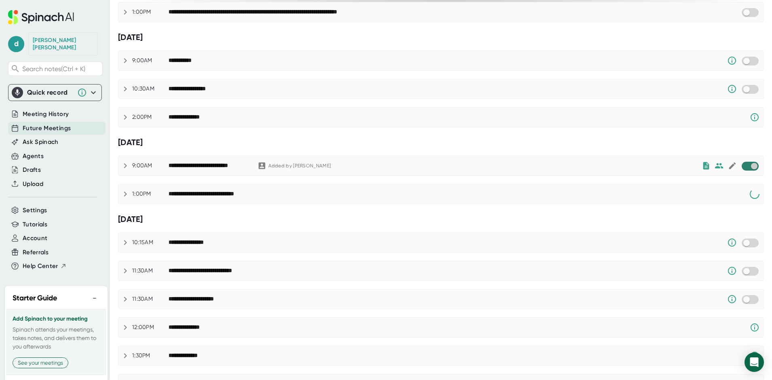
click at [742, 167] on input "checkbox" at bounding box center [753, 165] width 23 height 7
checkbox input "true"
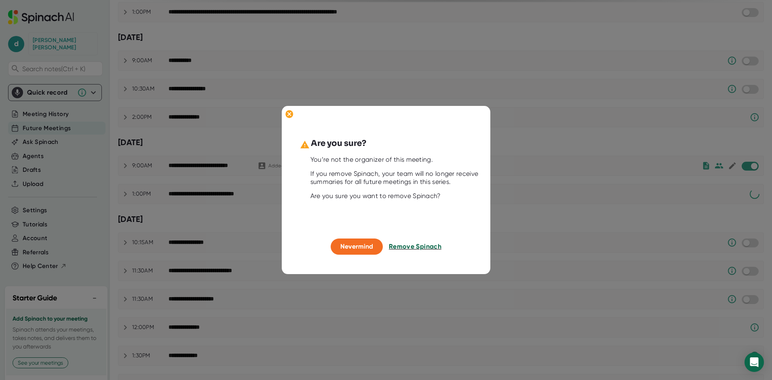
click at [424, 246] on span "Remove Spinach" at bounding box center [415, 246] width 53 height 8
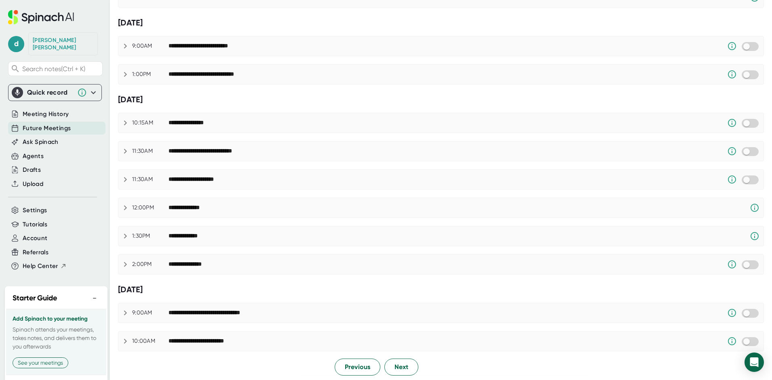
scroll to position [422, 0]
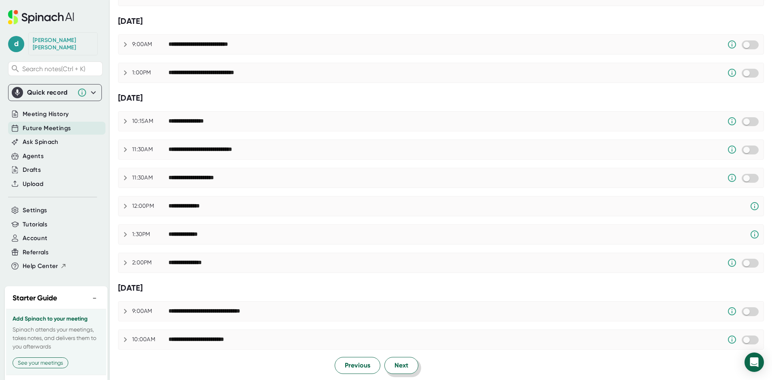
click at [397, 366] on span "Next" at bounding box center [401, 365] width 14 height 10
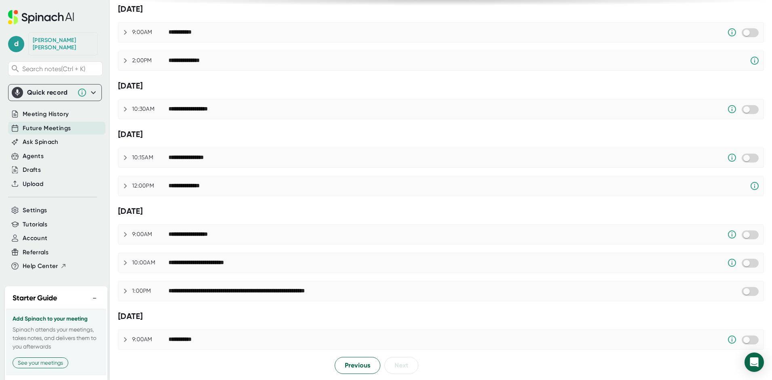
scroll to position [0, 0]
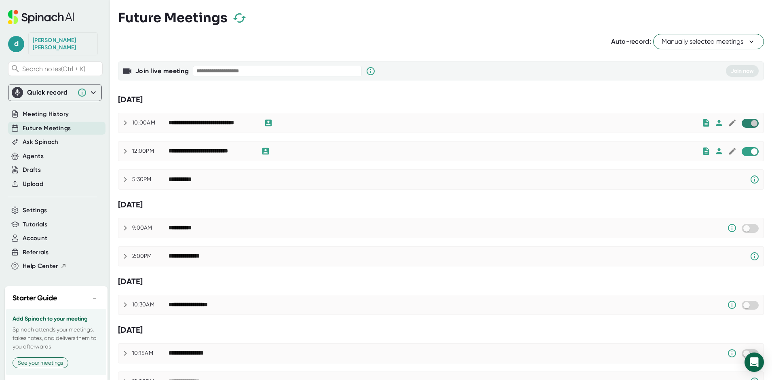
click at [742, 123] on input "checkbox" at bounding box center [753, 123] width 23 height 7
checkbox input "true"
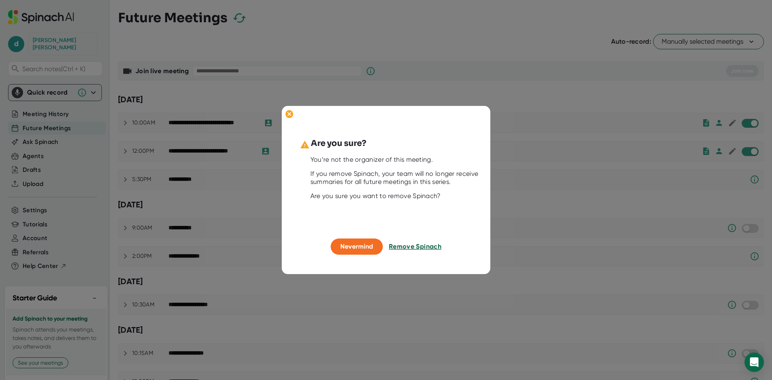
click at [403, 244] on span "Remove Spinach" at bounding box center [415, 246] width 53 height 8
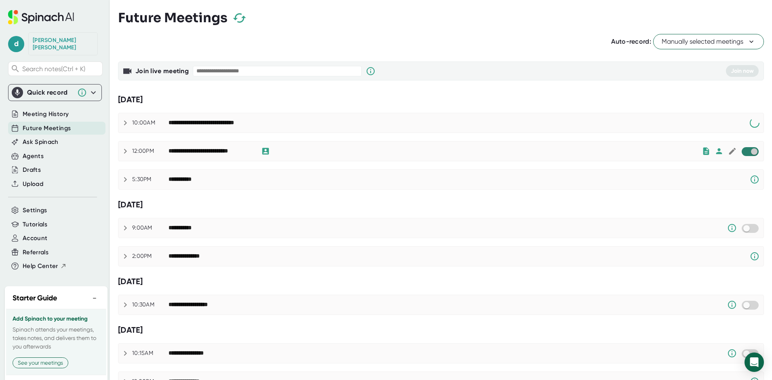
click at [742, 152] on input "checkbox" at bounding box center [753, 151] width 23 height 7
checkbox input "true"
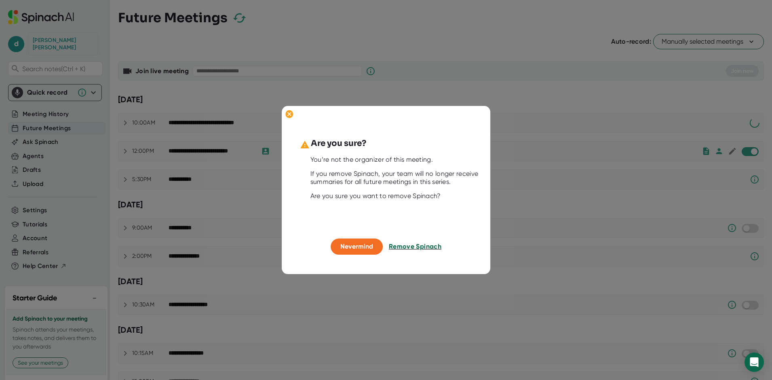
click at [424, 246] on span "Remove Spinach" at bounding box center [415, 246] width 53 height 8
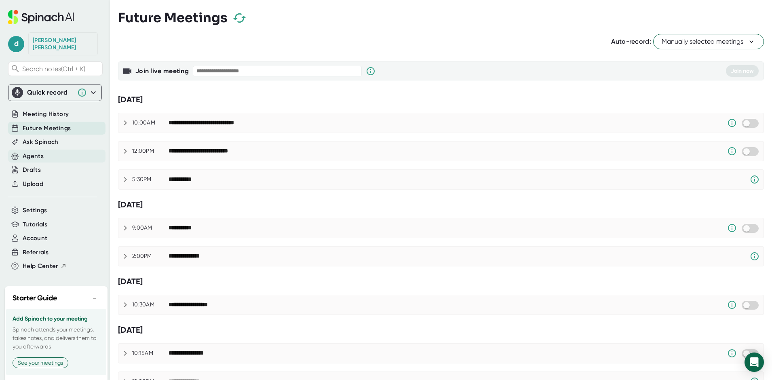
click at [50, 149] on div "Agents" at bounding box center [56, 155] width 97 height 13
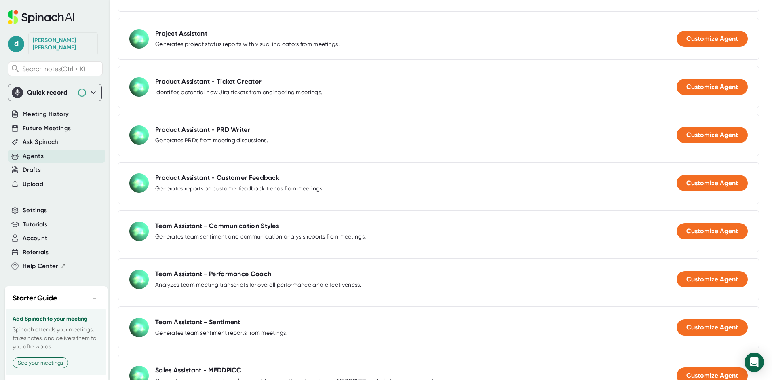
scroll to position [566, 0]
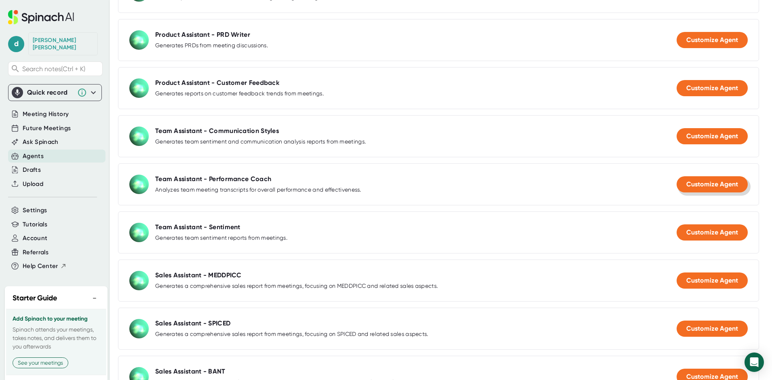
click at [697, 184] on span "Customize Agent" at bounding box center [712, 184] width 52 height 8
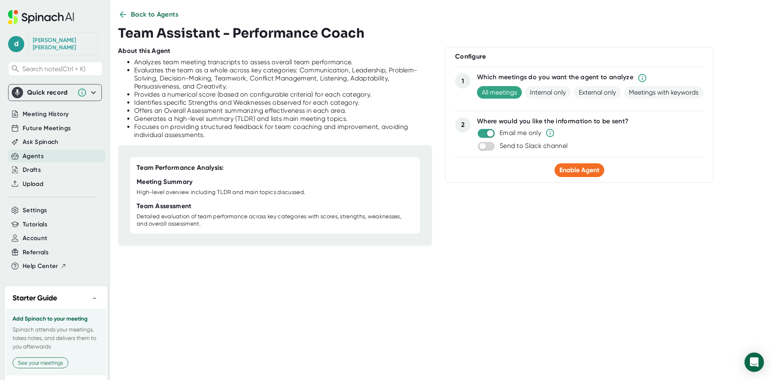
scroll to position [10, 0]
click at [566, 166] on span "Enable Agent" at bounding box center [579, 170] width 40 height 8
click at [135, 16] on span "Back to Agents" at bounding box center [155, 15] width 48 height 10
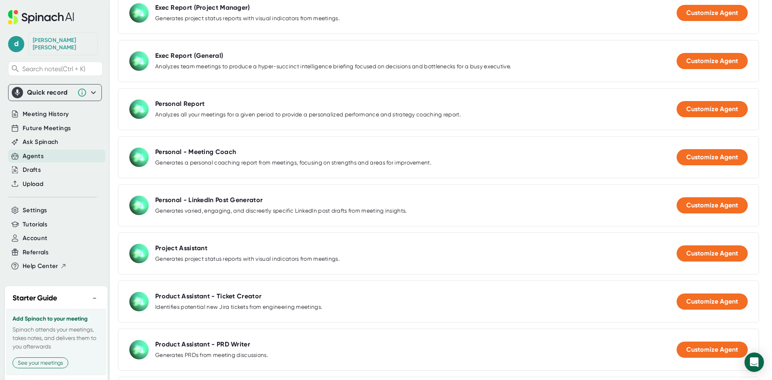
scroll to position [267, 0]
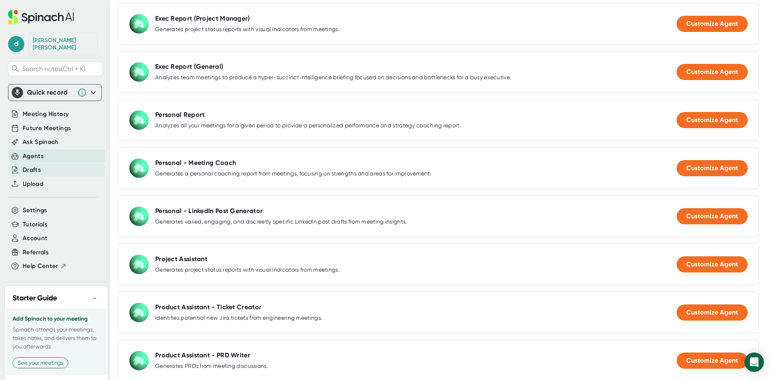
click at [40, 165] on div "Drafts" at bounding box center [32, 169] width 18 height 9
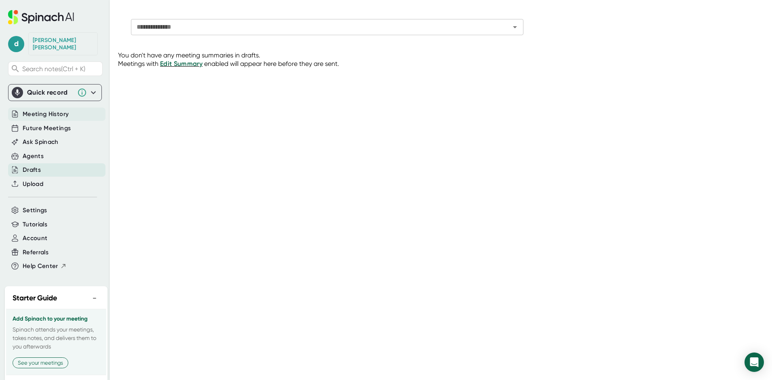
click at [58, 109] on span "Meeting History" at bounding box center [46, 113] width 46 height 9
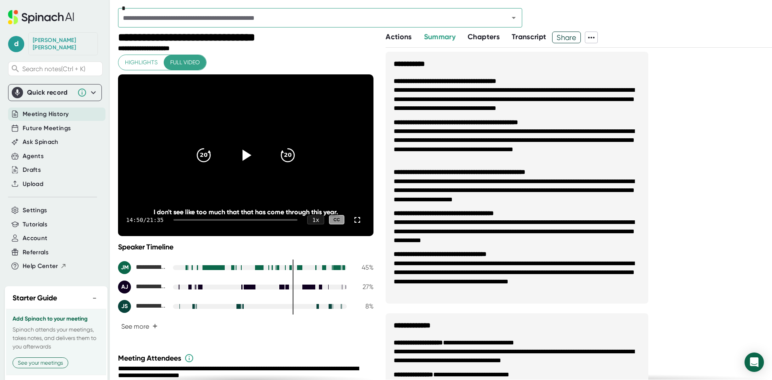
click at [594, 39] on icon at bounding box center [591, 38] width 10 height 10
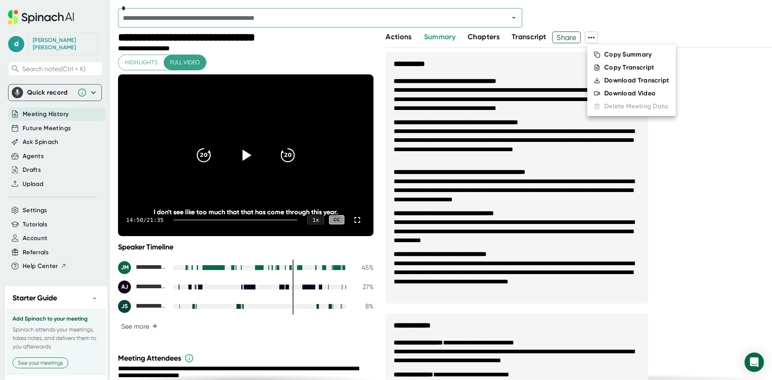
click at [644, 14] on div at bounding box center [386, 190] width 772 height 380
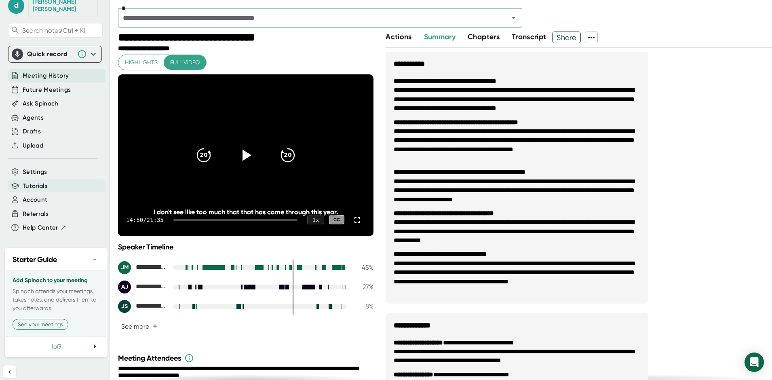
scroll to position [40, 0]
click at [38, 179] on span "Tutorials" at bounding box center [35, 183] width 25 height 9
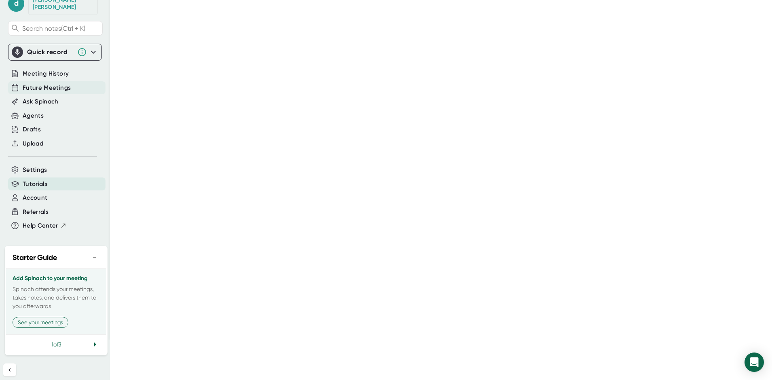
click at [50, 81] on div "Future Meetings" at bounding box center [56, 87] width 97 height 13
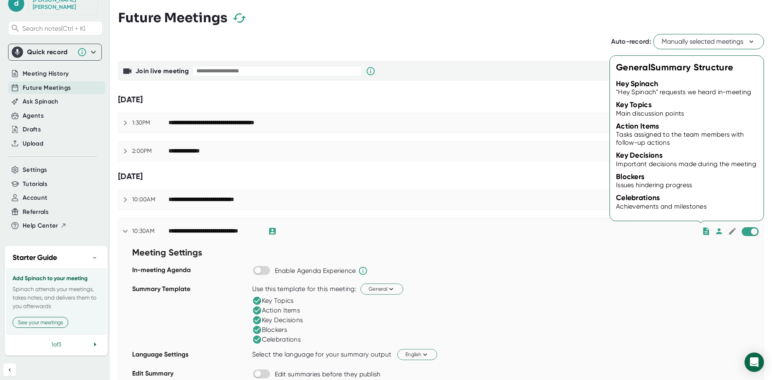
click at [703, 232] on icon at bounding box center [706, 230] width 6 height 7
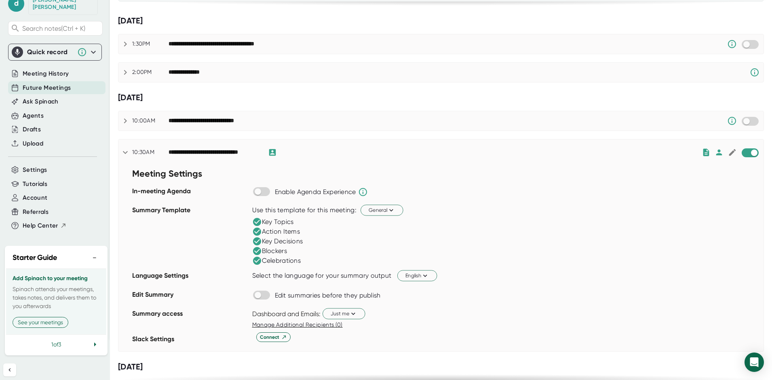
scroll to position [81, 0]
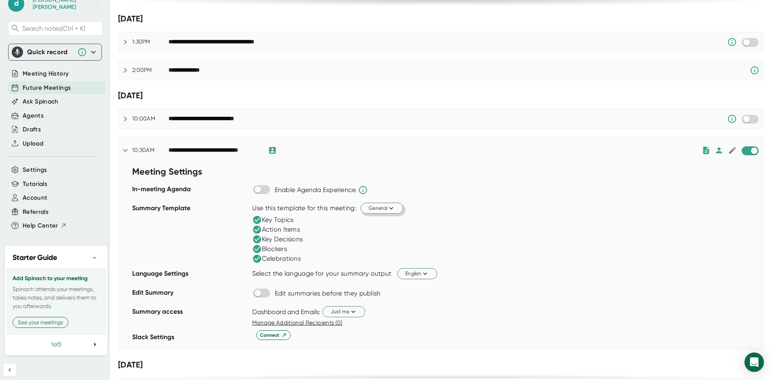
click at [385, 207] on span "General" at bounding box center [381, 208] width 27 height 8
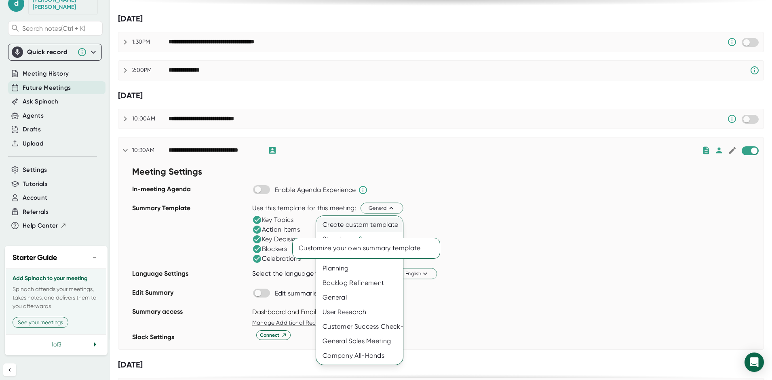
click at [360, 221] on div "Create custom template" at bounding box center [359, 224] width 87 height 15
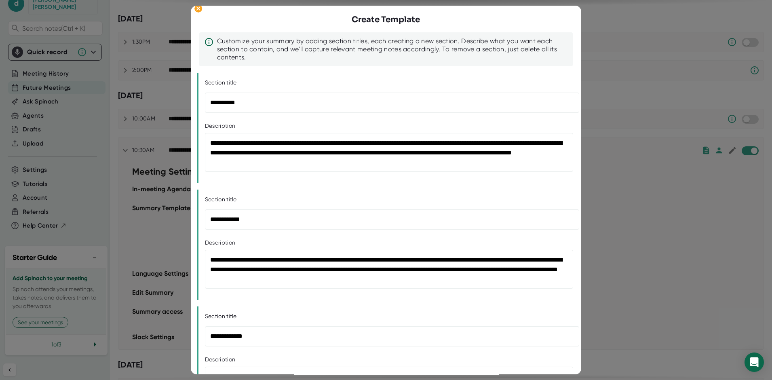
scroll to position [0, 0]
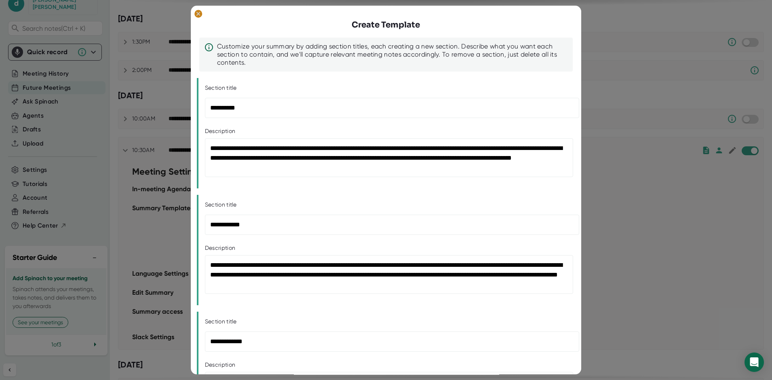
click at [198, 14] on icon at bounding box center [198, 14] width 4 height 4
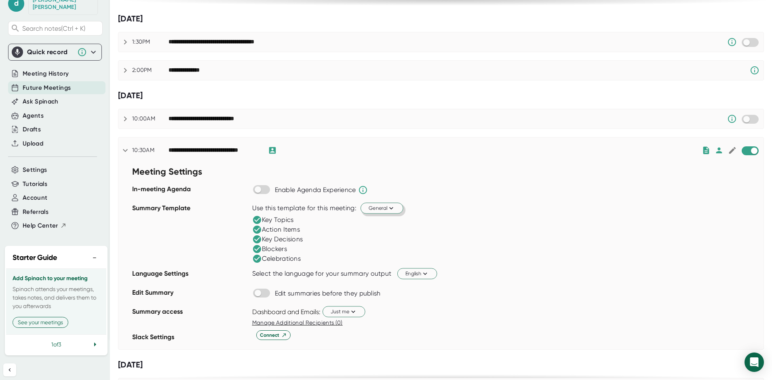
scroll to position [162, 0]
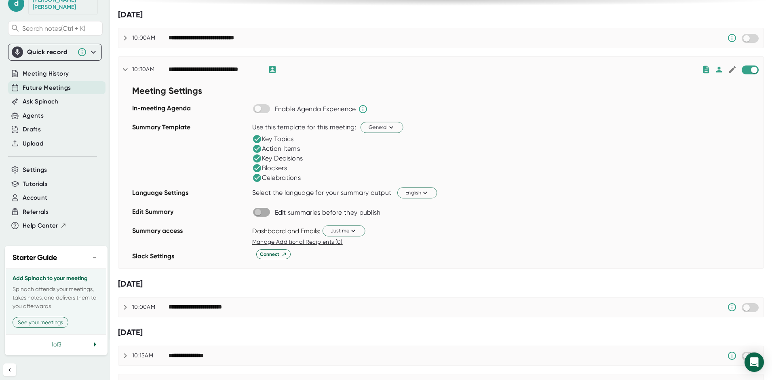
click at [262, 215] on input "checkbox" at bounding box center [257, 211] width 23 height 7
checkbox input "true"
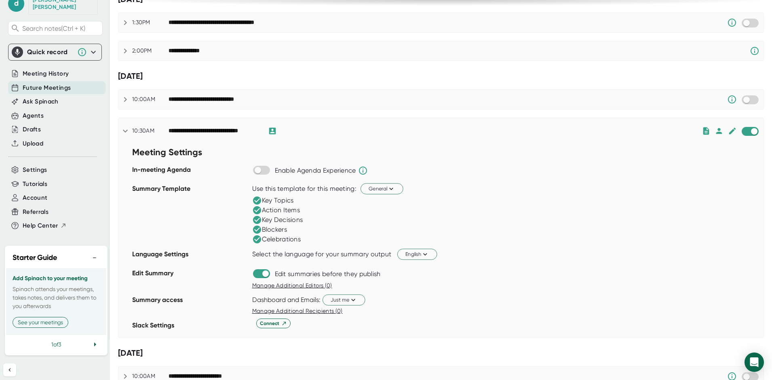
scroll to position [81, 0]
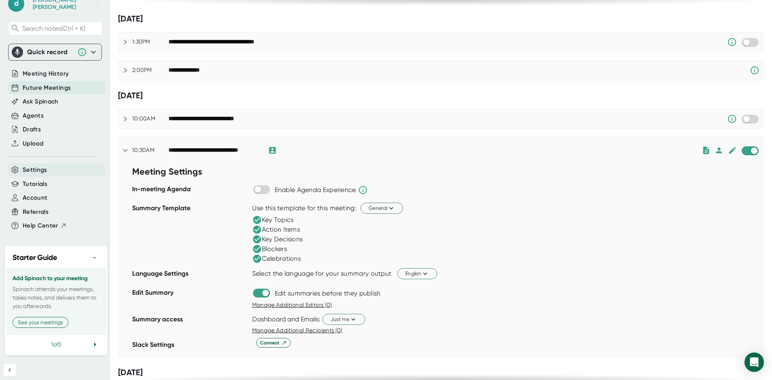
click at [38, 165] on span "Settings" at bounding box center [35, 169] width 25 height 9
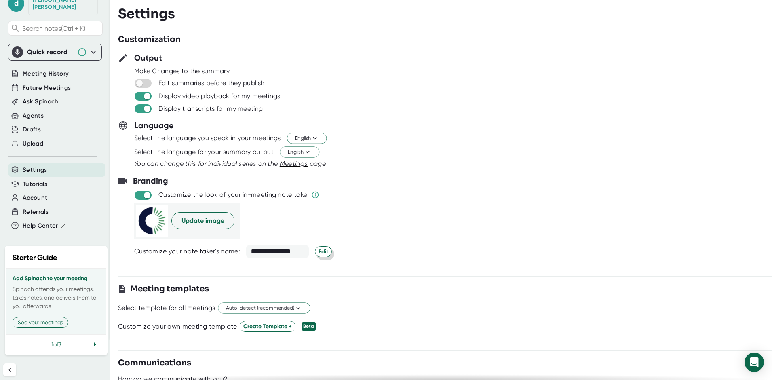
click at [318, 253] on span "Edit" at bounding box center [323, 251] width 10 height 8
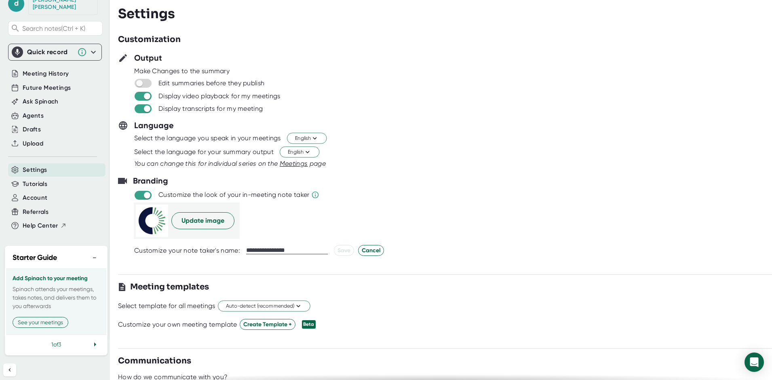
drag, startPoint x: 263, startPoint y: 250, endPoint x: 246, endPoint y: 250, distance: 16.6
click at [246, 250] on input "**********" at bounding box center [287, 250] width 82 height 7
type input "**********"
click at [341, 252] on span "Save" at bounding box center [343, 250] width 13 height 8
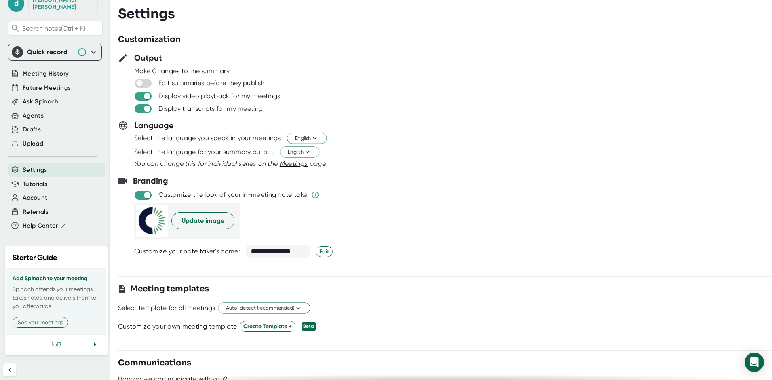
scroll to position [81, 0]
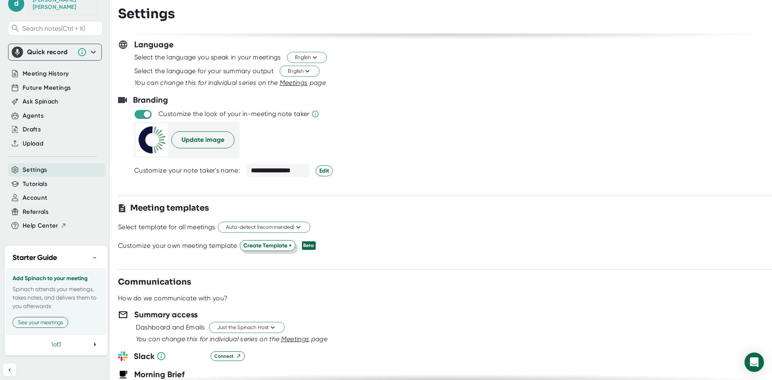
click at [265, 246] on span "Create Template +" at bounding box center [267, 245] width 48 height 8
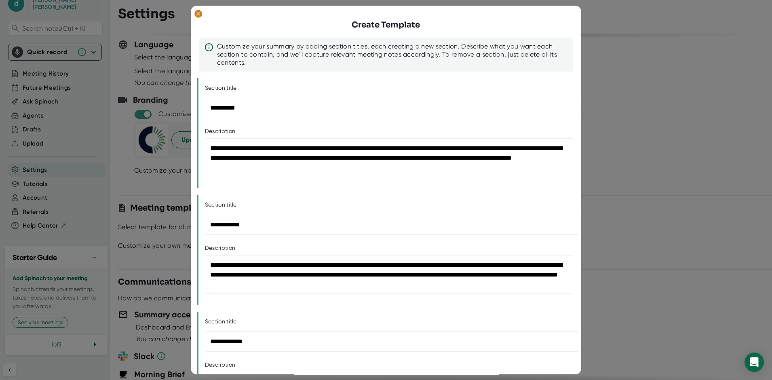
click at [201, 15] on ellipse at bounding box center [198, 14] width 8 height 8
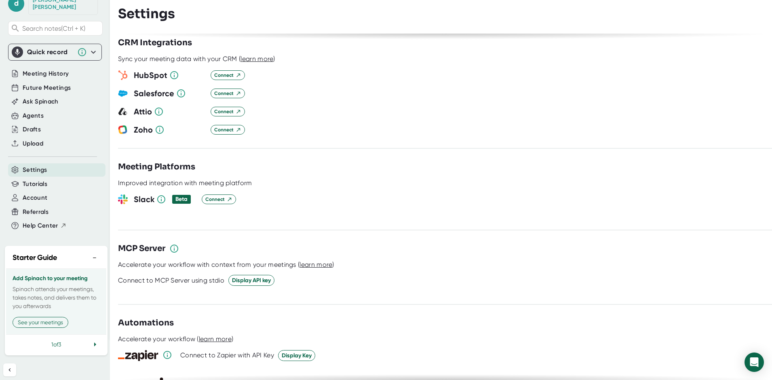
scroll to position [970, 0]
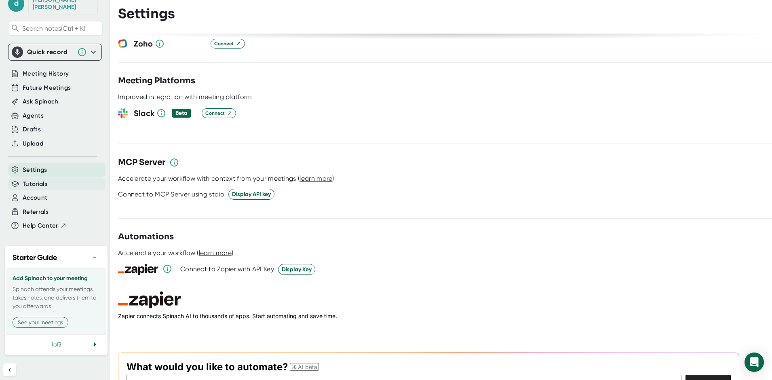
click at [35, 179] on span "Tutorials" at bounding box center [35, 183] width 25 height 9
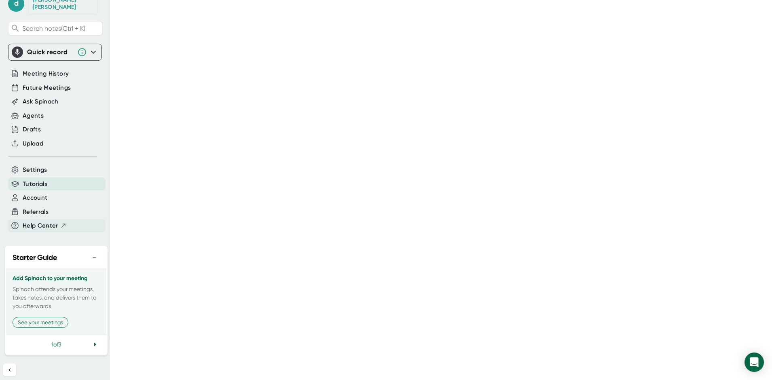
click at [37, 221] on span "Help Center" at bounding box center [41, 225] width 36 height 9
click at [40, 193] on span "Account" at bounding box center [35, 197] width 25 height 9
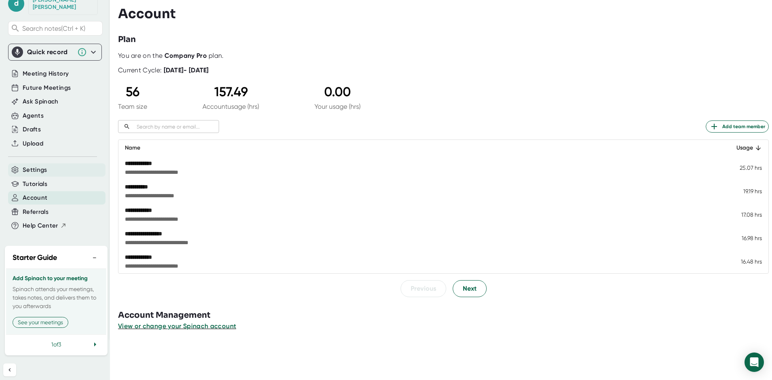
click at [41, 165] on span "Settings" at bounding box center [35, 169] width 25 height 9
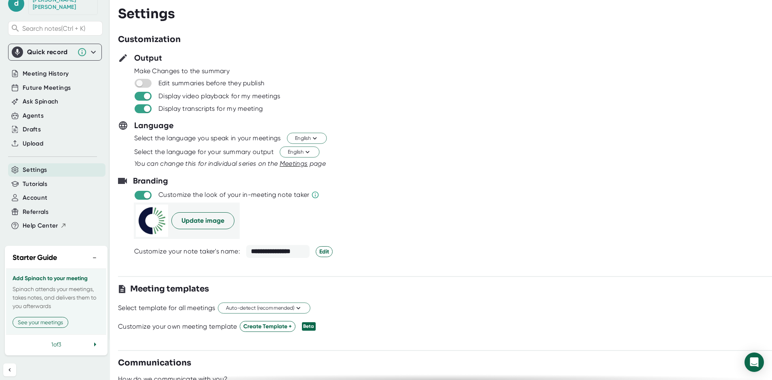
scroll to position [202, 0]
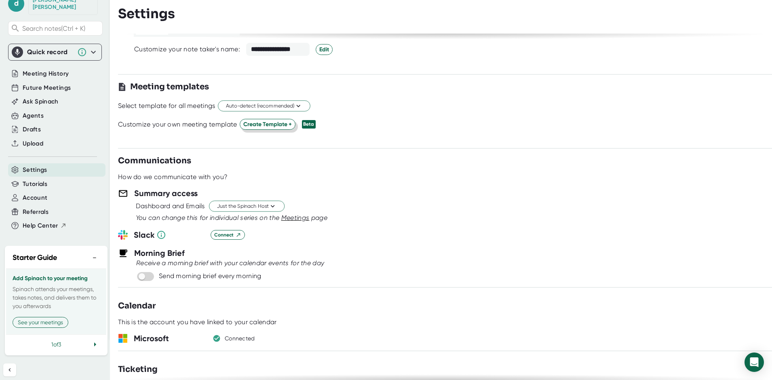
click at [252, 123] on span "Create Template +" at bounding box center [267, 124] width 48 height 8
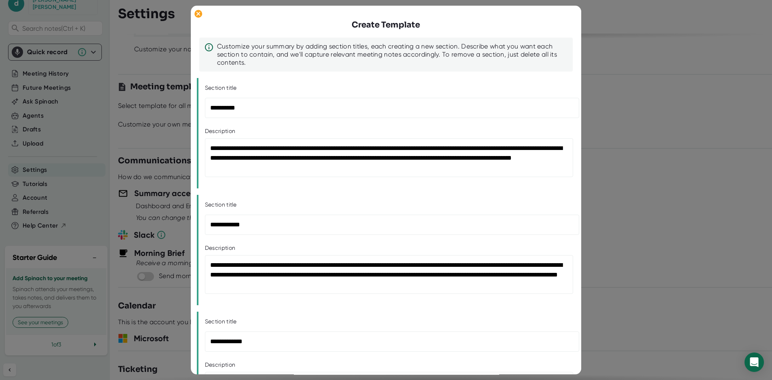
click at [242, 58] on div "Customize your summary by adding section titles, each creating a new section. D…" at bounding box center [392, 54] width 351 height 24
click at [233, 53] on div "Customize your summary by adding section titles, each creating a new section. D…" at bounding box center [392, 54] width 351 height 24
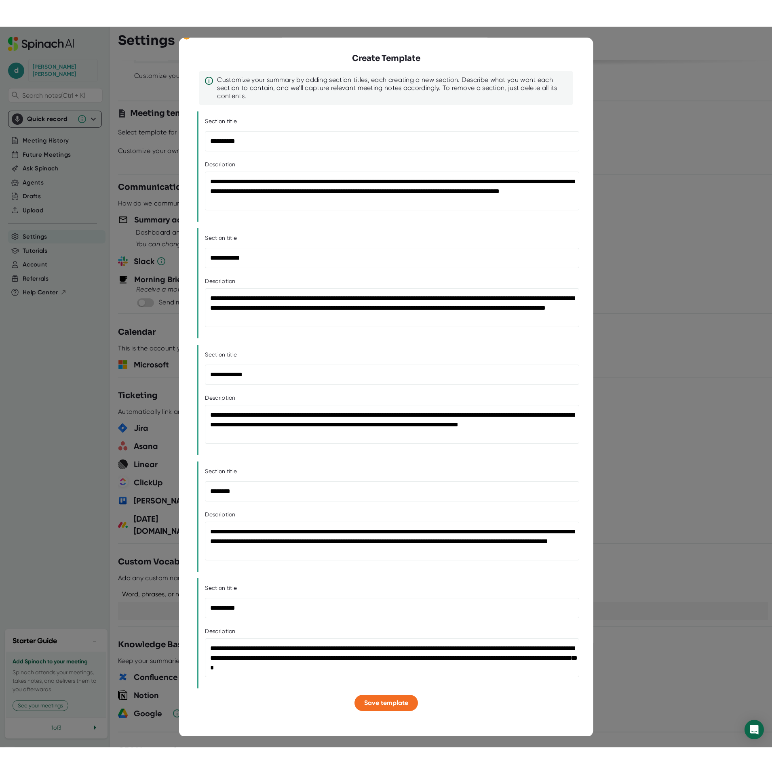
scroll to position [0, 0]
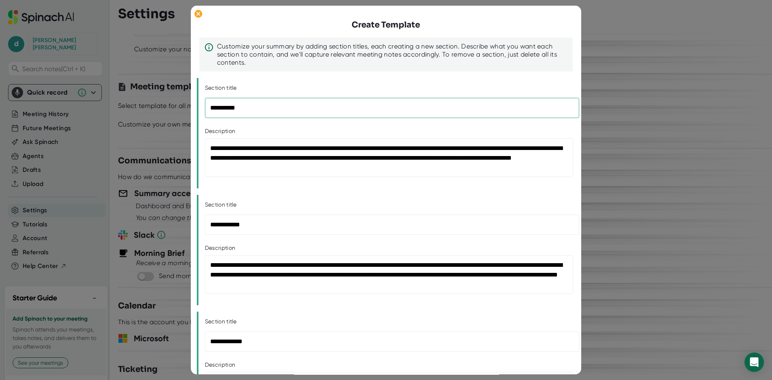
click at [267, 105] on input "**********" at bounding box center [392, 108] width 374 height 20
drag, startPoint x: 266, startPoint y: 106, endPoint x: 185, endPoint y: 99, distance: 81.1
click at [185, 99] on div "**********" at bounding box center [386, 190] width 772 height 380
paste input "**********"
type input "**********"
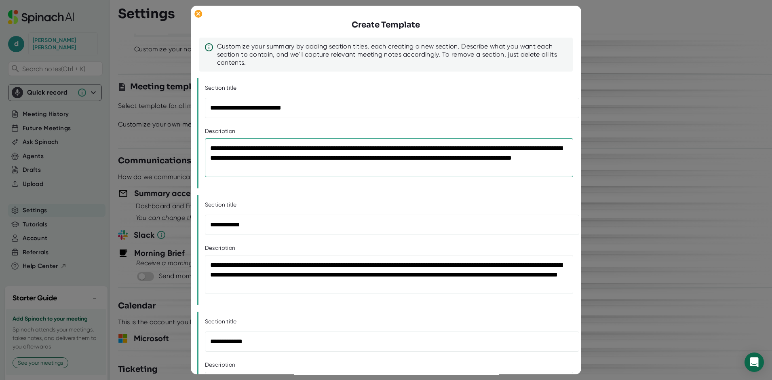
click at [295, 171] on textarea "**********" at bounding box center [389, 157] width 368 height 39
drag, startPoint x: 291, startPoint y: 171, endPoint x: 176, endPoint y: 145, distance: 118.1
click at [176, 145] on div "**********" at bounding box center [386, 190] width 772 height 380
paste textarea
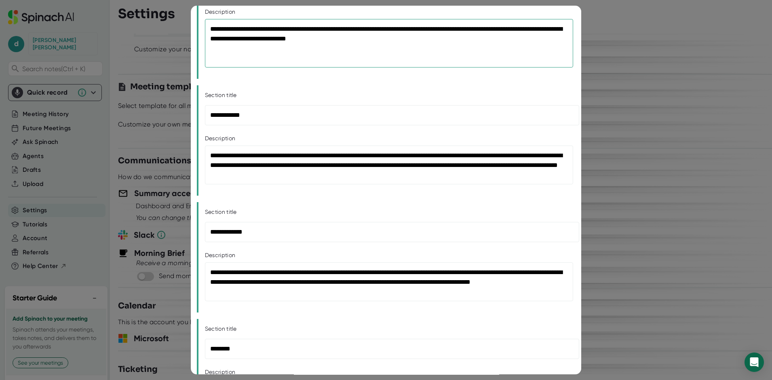
scroll to position [121, 0]
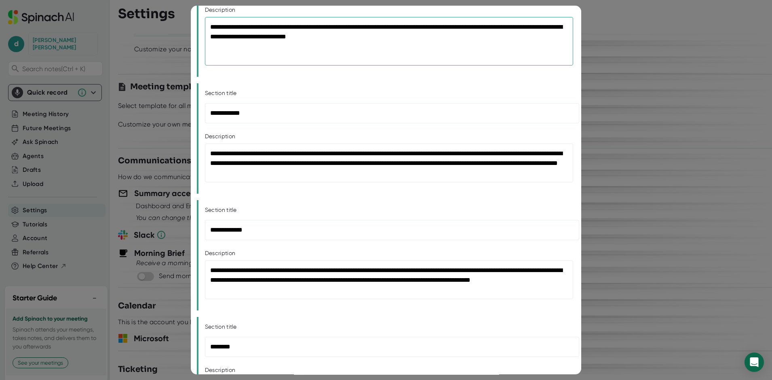
type textarea "**********"
drag, startPoint x: 290, startPoint y: 115, endPoint x: 280, endPoint y: 114, distance: 11.0
click at [290, 115] on input "**********" at bounding box center [392, 113] width 374 height 20
drag, startPoint x: 272, startPoint y: 113, endPoint x: 204, endPoint y: 109, distance: 67.6
click at [204, 109] on div "**********" at bounding box center [386, 138] width 378 height 110
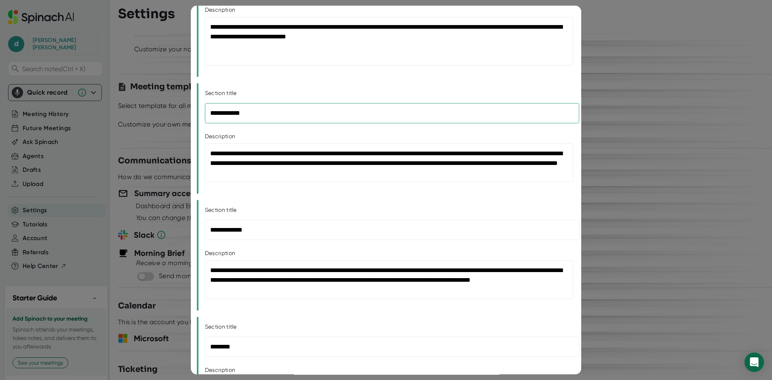
paste input "**********"
type input "**********"
click at [332, 170] on textarea "**********" at bounding box center [389, 162] width 368 height 39
drag, startPoint x: 332, startPoint y: 173, endPoint x: 201, endPoint y: 149, distance: 133.4
click at [201, 149] on div "**********" at bounding box center [386, 138] width 378 height 110
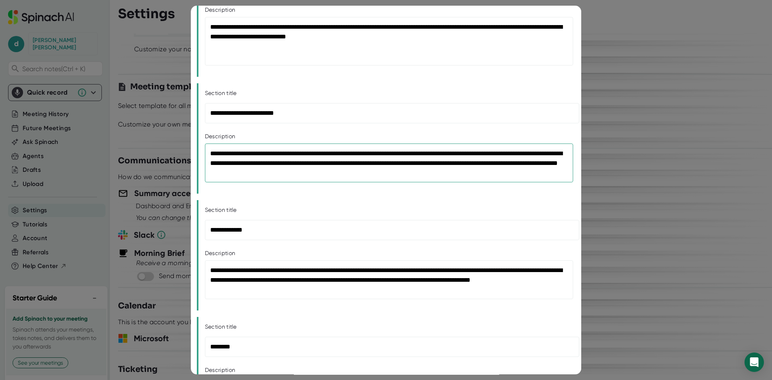
paste textarea "**********"
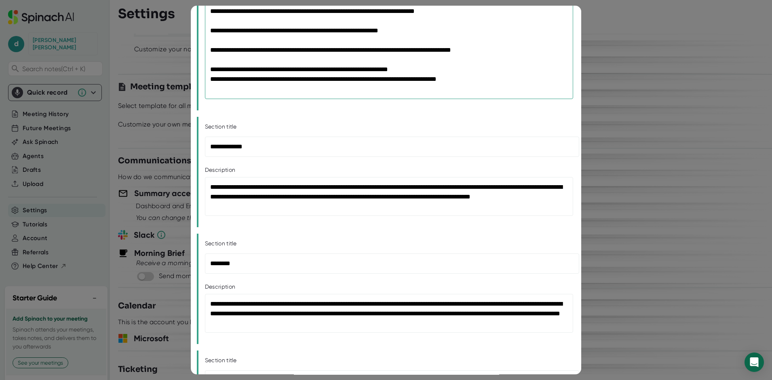
scroll to position [283, 0]
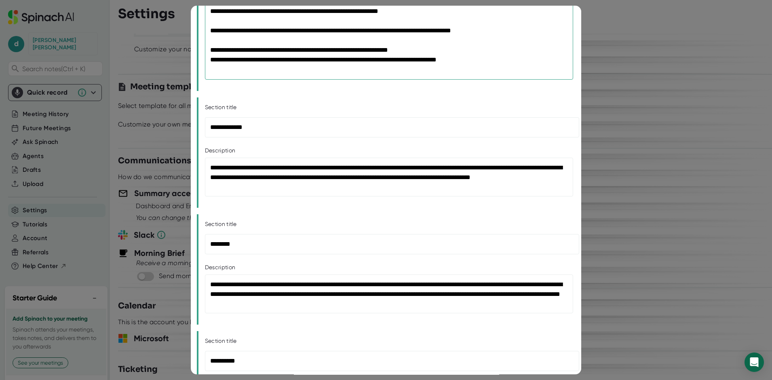
type textarea "**********"
click at [286, 130] on input "**********" at bounding box center [392, 128] width 374 height 20
drag, startPoint x: 283, startPoint y: 128, endPoint x: 202, endPoint y: 126, distance: 80.8
click at [202, 126] on div "**********" at bounding box center [386, 152] width 378 height 110
paste input "**********"
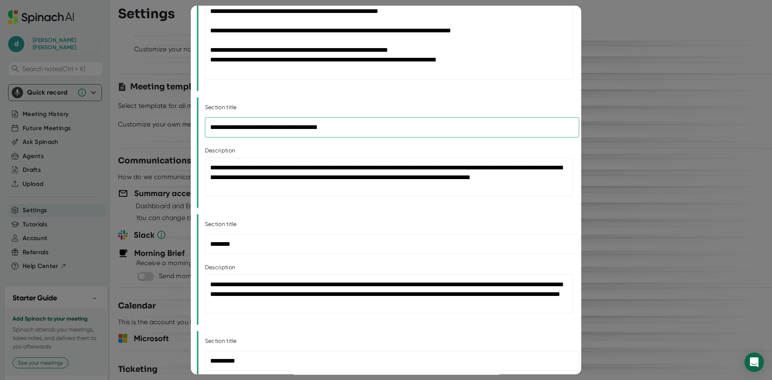
type input "**********"
click at [262, 187] on textarea "**********" at bounding box center [389, 177] width 368 height 39
drag, startPoint x: 238, startPoint y: 185, endPoint x: 198, endPoint y: 162, distance: 46.5
click at [198, 162] on div "**********" at bounding box center [386, 152] width 378 height 110
paste textarea "*********"
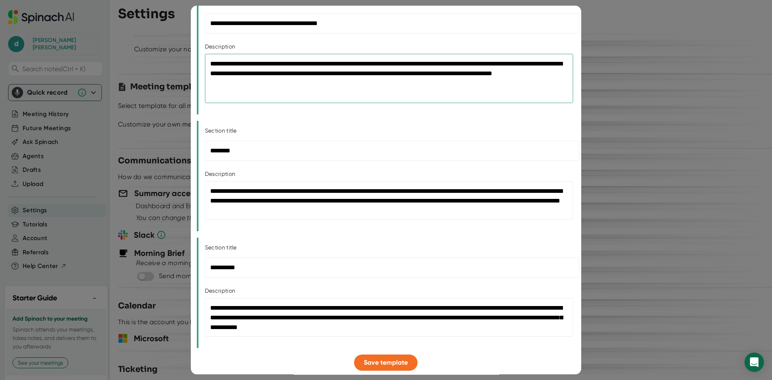
scroll to position [396, 0]
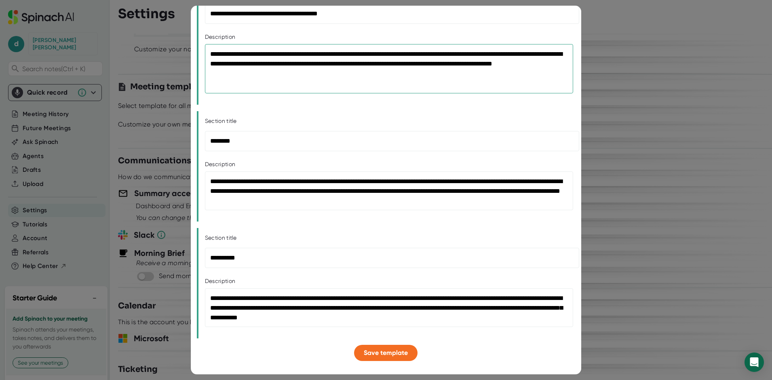
type textarea "**********"
click at [255, 141] on input "********" at bounding box center [392, 141] width 374 height 20
drag, startPoint x: 255, startPoint y: 141, endPoint x: 196, endPoint y: 131, distance: 59.4
click at [196, 131] on div "**********" at bounding box center [386, 190] width 390 height 368
paste input "*****"
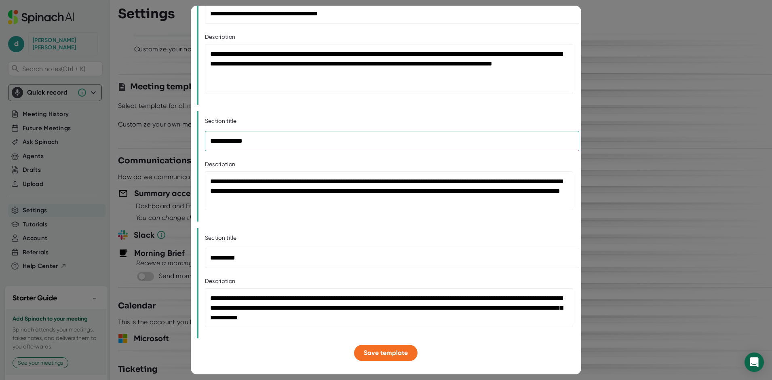
type input "**********"
drag, startPoint x: 352, startPoint y: 200, endPoint x: 201, endPoint y: 171, distance: 153.8
click at [201, 171] on div "**********" at bounding box center [386, 166] width 378 height 110
paste textarea
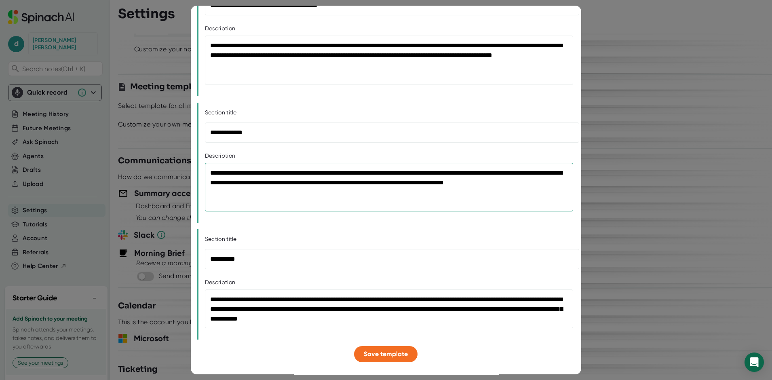
scroll to position [406, 0]
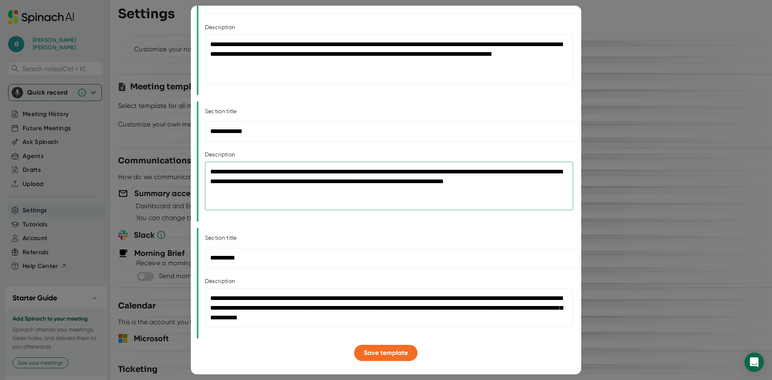
type textarea "**********"
click at [255, 252] on input "**********" at bounding box center [392, 258] width 374 height 20
drag, startPoint x: 260, startPoint y: 260, endPoint x: 191, endPoint y: 251, distance: 69.3
click at [191, 251] on div "**********" at bounding box center [386, 190] width 390 height 368
paste input "**********"
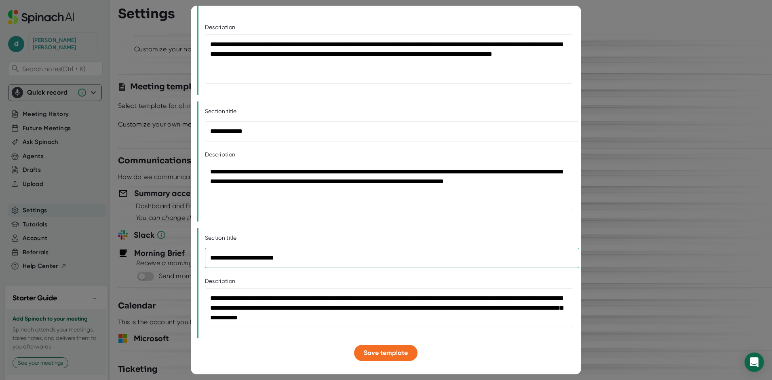
type input "**********"
drag, startPoint x: 353, startPoint y: 319, endPoint x: 190, endPoint y: 295, distance: 165.4
click at [190, 295] on div "**********" at bounding box center [386, 190] width 772 height 380
paste textarea
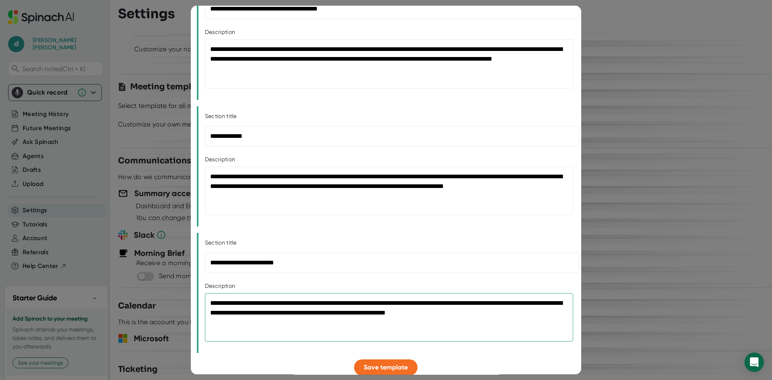
scroll to position [416, 0]
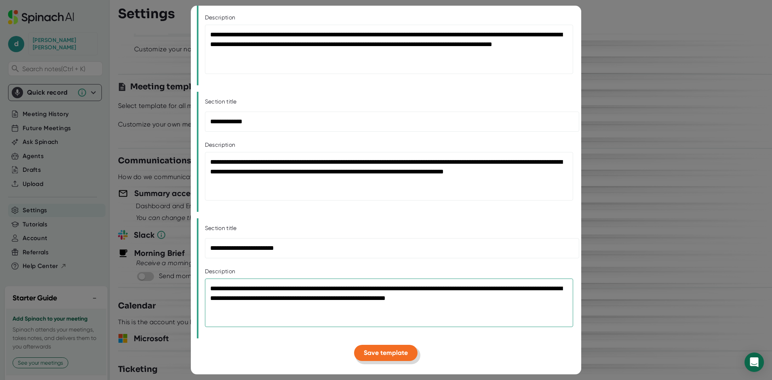
type textarea "**********"
click at [384, 353] on span "Save template" at bounding box center [386, 353] width 44 height 8
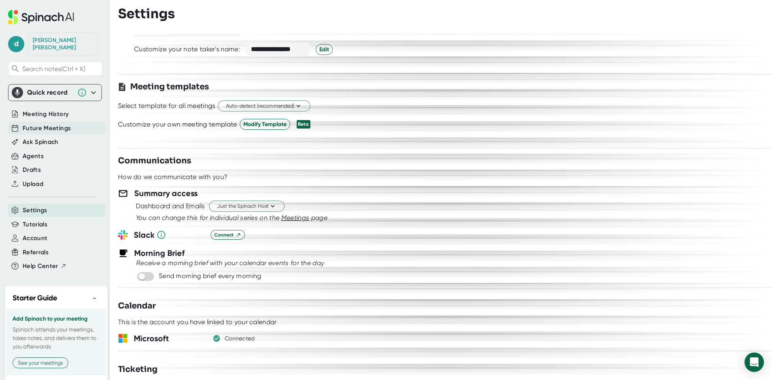
click at [44, 124] on span "Future Meetings" at bounding box center [47, 128] width 48 height 9
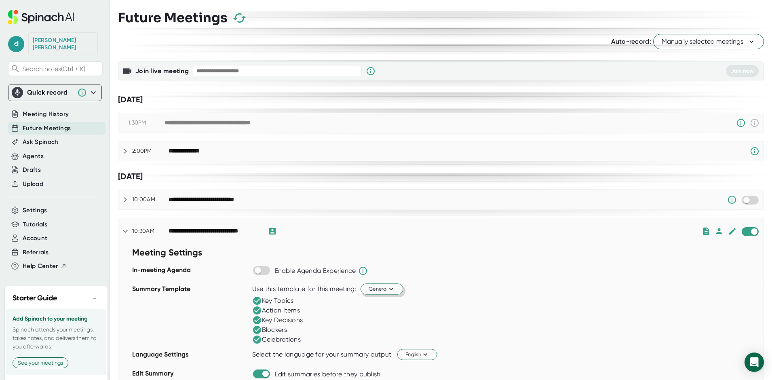
click at [397, 290] on button "General" at bounding box center [381, 288] width 43 height 11
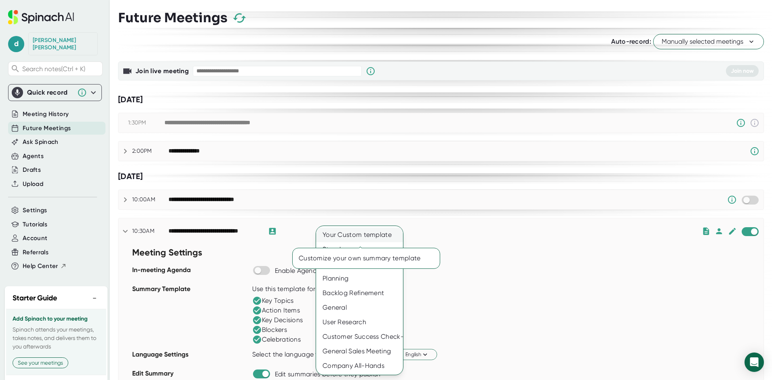
click at [366, 237] on div "Your Custom template" at bounding box center [359, 234] width 87 height 15
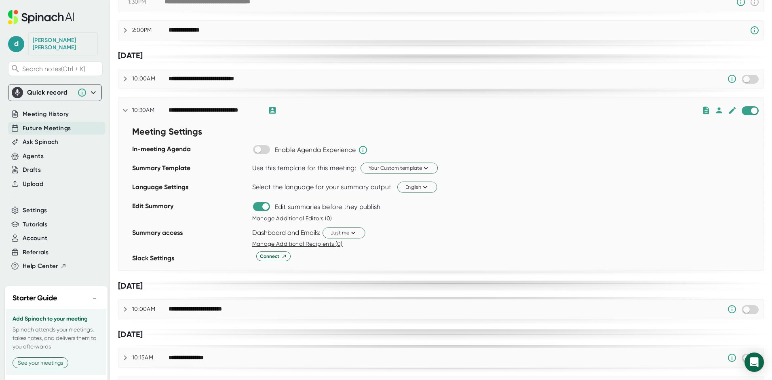
scroll to position [121, 0]
click at [45, 234] on span "Account" at bounding box center [35, 238] width 25 height 9
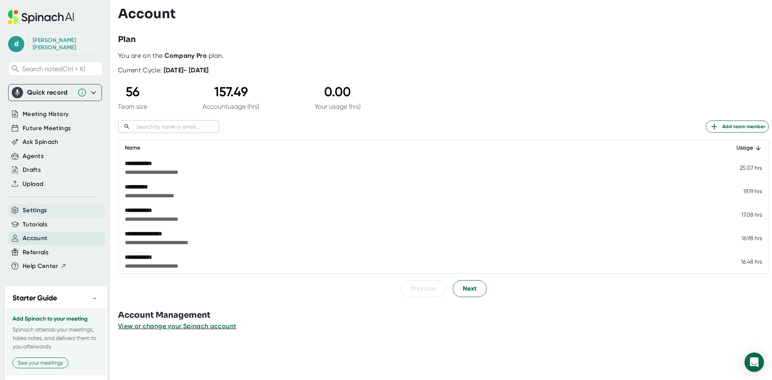
click at [49, 204] on div "Settings" at bounding box center [56, 210] width 97 height 13
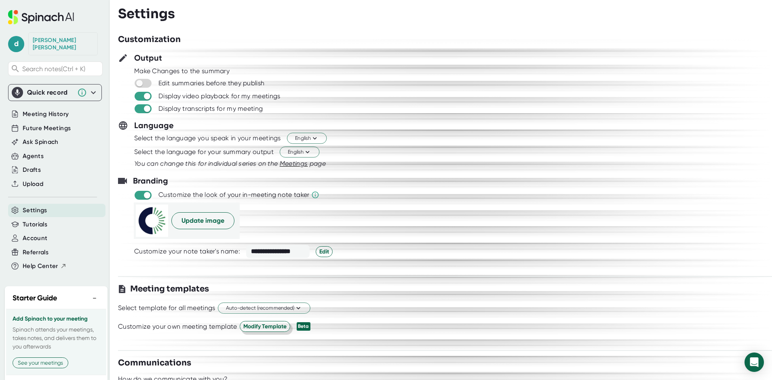
click at [283, 327] on span "Modify Template" at bounding box center [264, 326] width 43 height 8
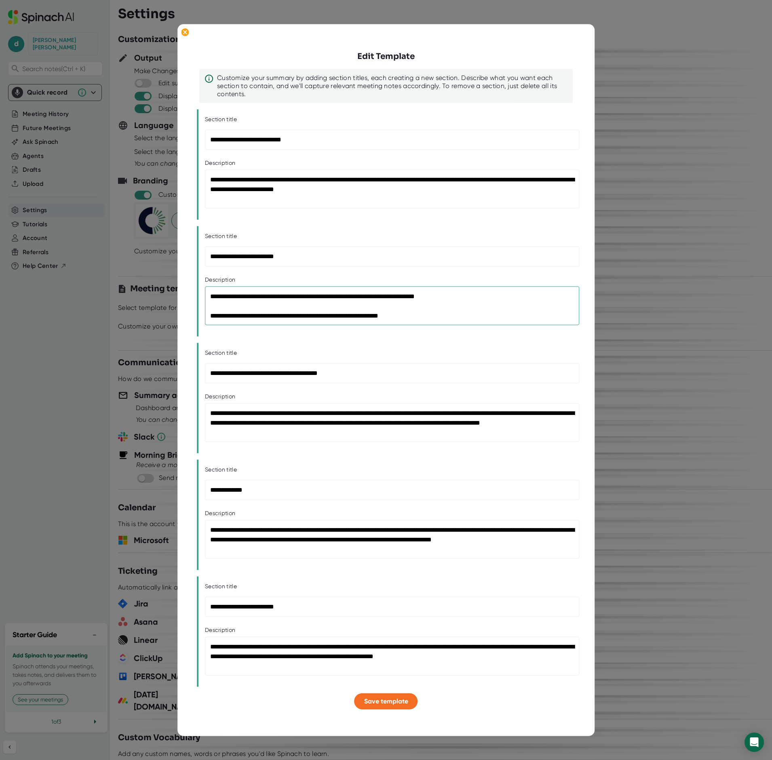
click at [501, 300] on textarea "**********" at bounding box center [392, 305] width 374 height 39
click at [489, 317] on textarea "**********" at bounding box center [392, 305] width 374 height 39
drag, startPoint x: 440, startPoint y: 316, endPoint x: 155, endPoint y: 286, distance: 286.4
click at [155, 286] on div "**********" at bounding box center [386, 380] width 772 height 760
click at [251, 311] on textarea "**********" at bounding box center [392, 305] width 374 height 39
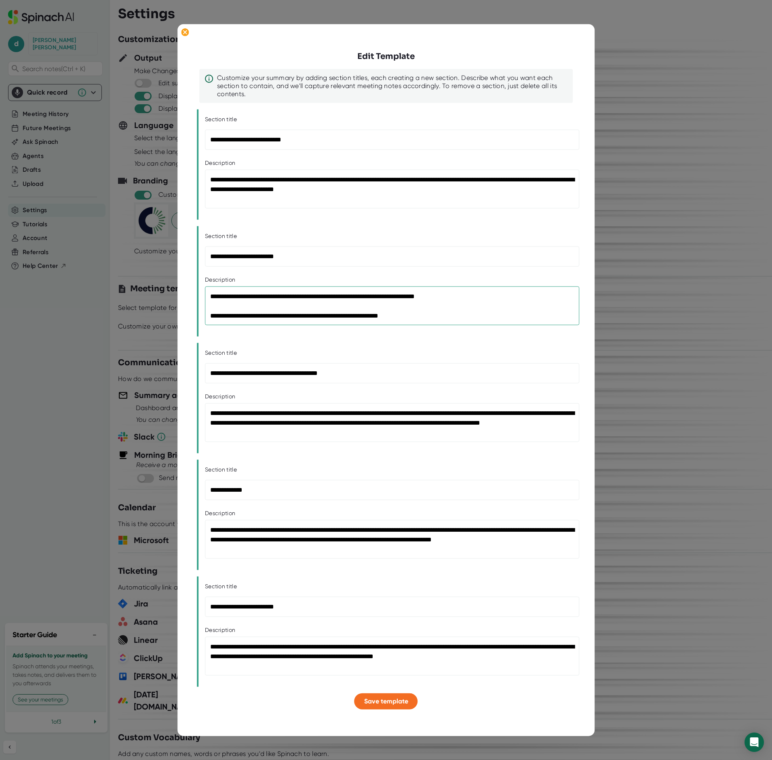
drag, startPoint x: 206, startPoint y: 296, endPoint x: 555, endPoint y: 395, distance: 363.1
click at [555, 395] on div "**********" at bounding box center [386, 379] width 364 height 659
click at [500, 324] on textarea "**********" at bounding box center [392, 305] width 374 height 39
click at [382, 305] on textarea "**********" at bounding box center [392, 305] width 374 height 39
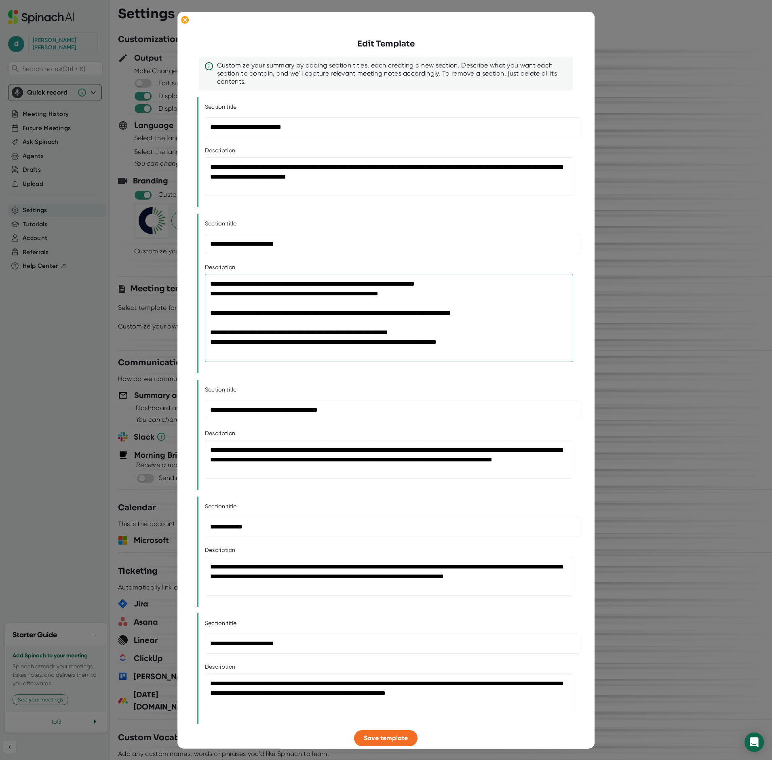
type textarea "**********"
click at [319, 474] on textarea "**********" at bounding box center [389, 459] width 368 height 39
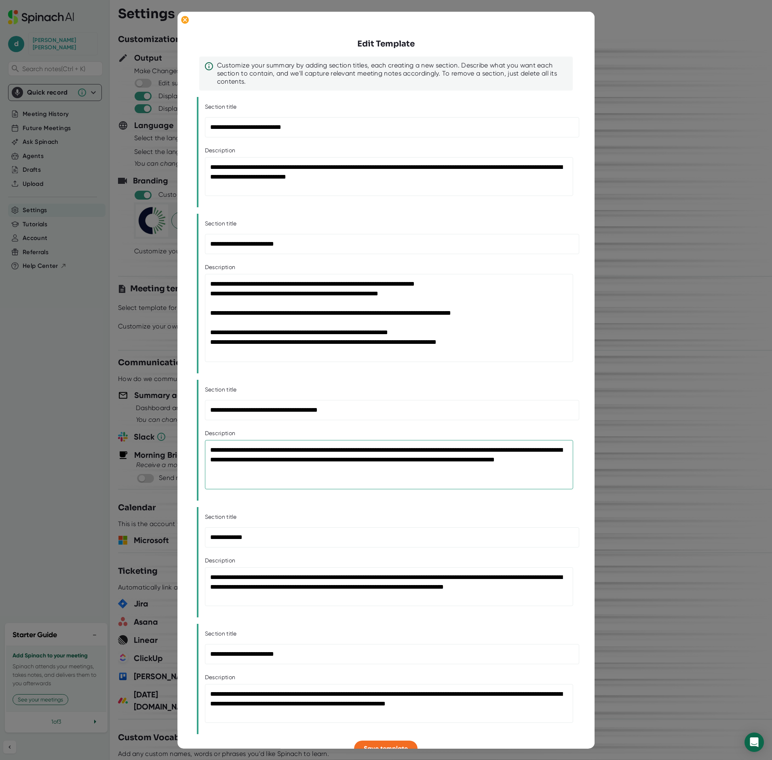
type textarea "**********"
click at [234, 305] on textarea "**********" at bounding box center [389, 318] width 368 height 88
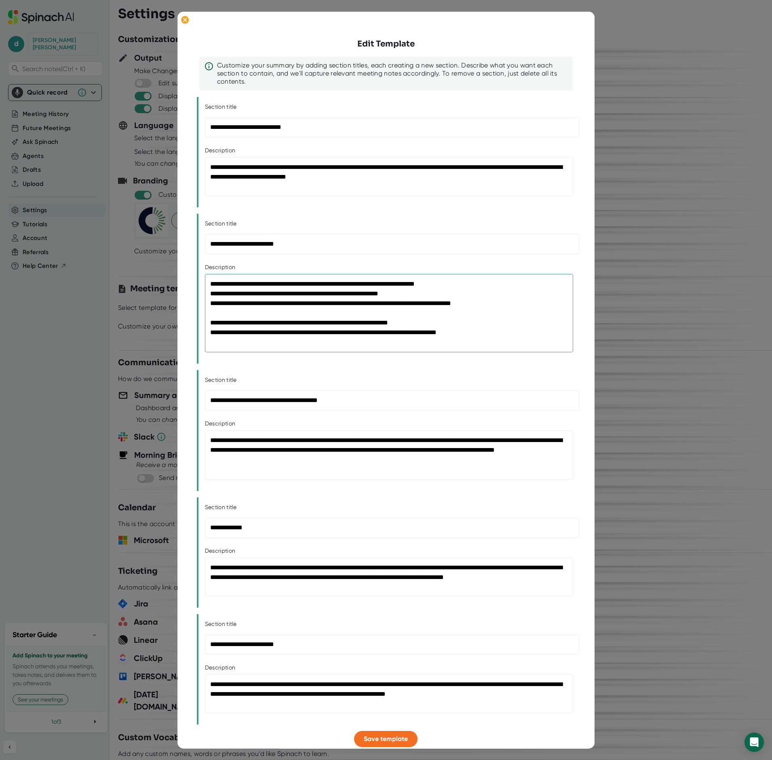
click at [225, 314] on textarea "**********" at bounding box center [389, 313] width 368 height 78
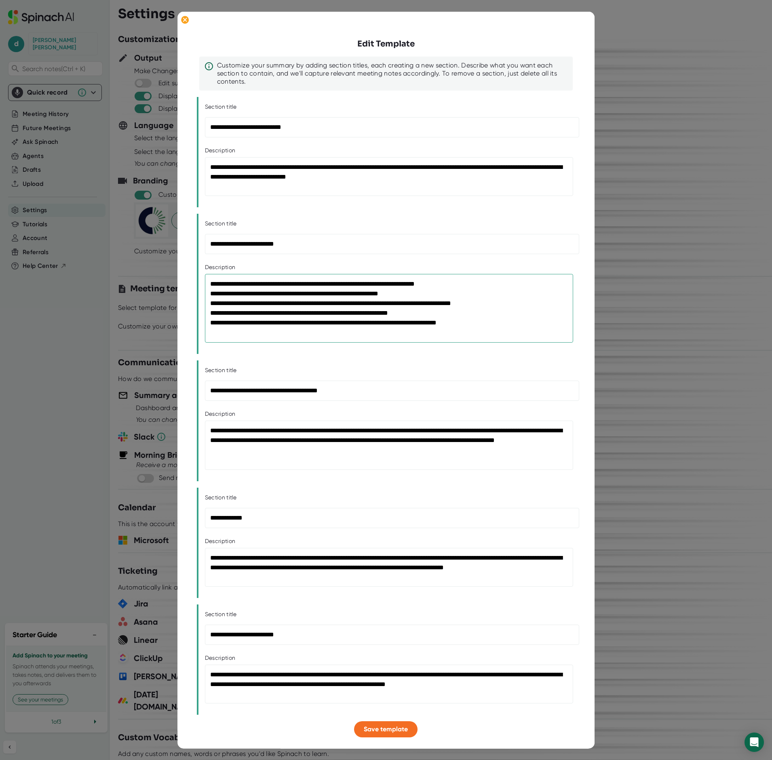
click at [344, 337] on textarea "**********" at bounding box center [389, 308] width 368 height 69
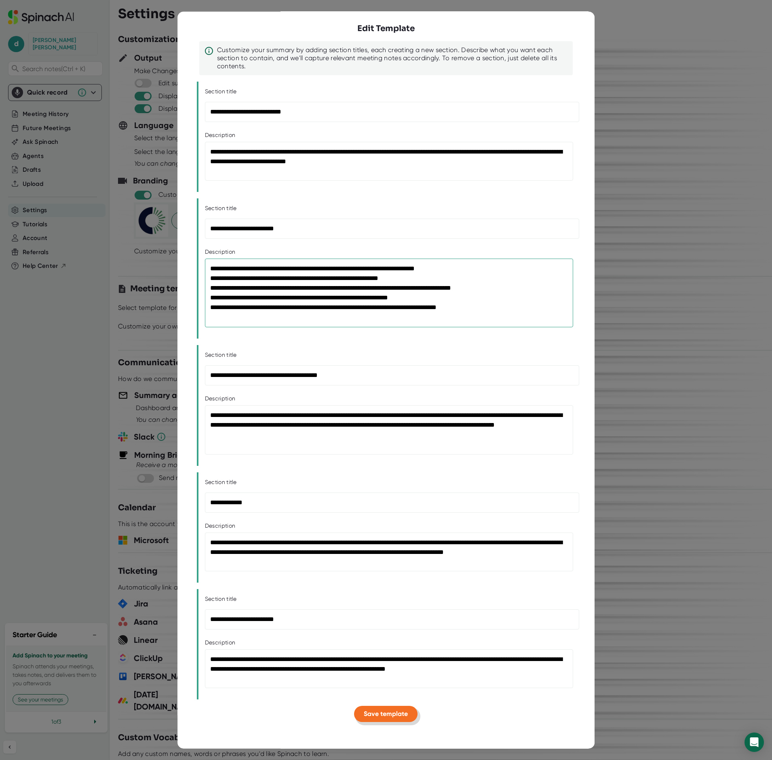
type textarea "**********"
click at [369, 715] on span "Save template" at bounding box center [386, 714] width 44 height 8
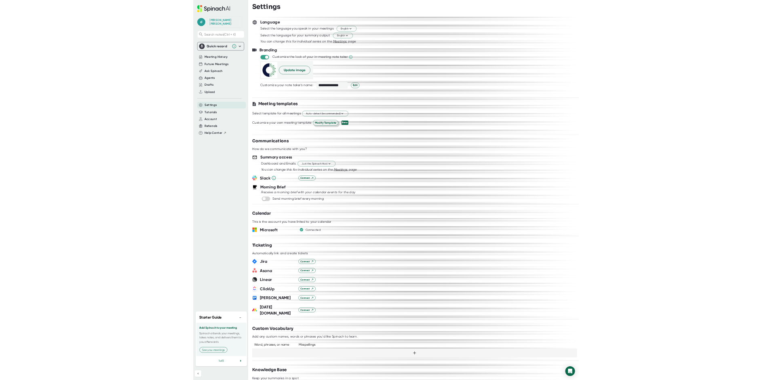
scroll to position [0, 0]
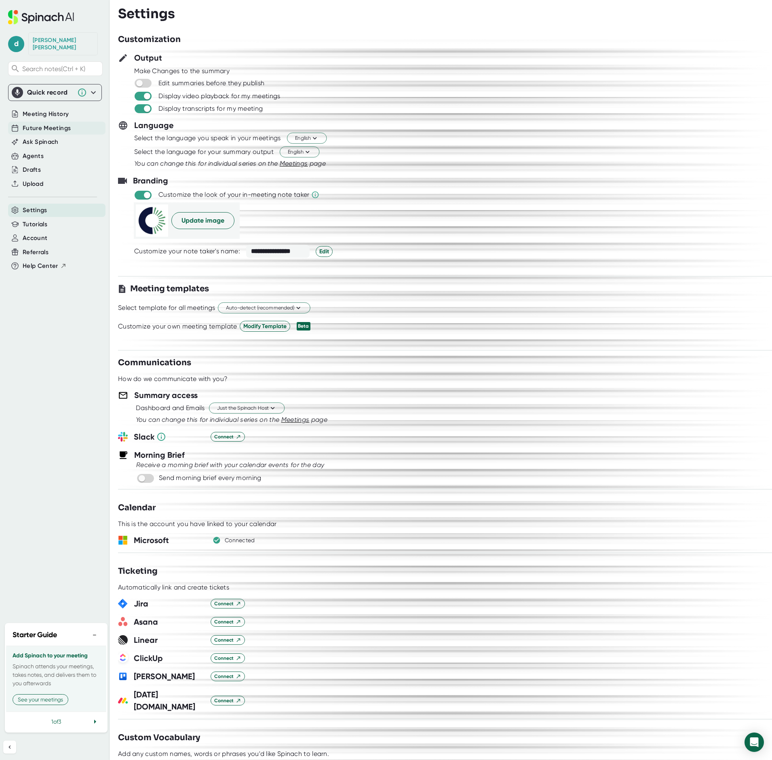
click at [46, 126] on div "Future Meetings" at bounding box center [56, 128] width 97 height 13
